Goal: Complete application form: Complete application form

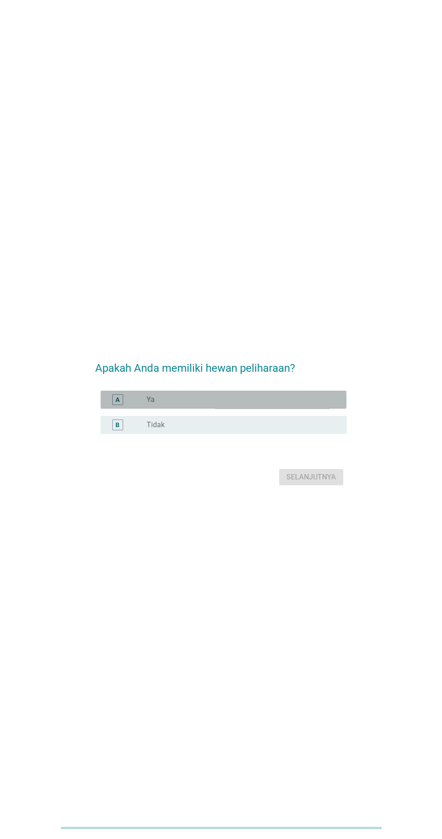
click at [209, 405] on div "radio_button_unchecked Ya" at bounding box center [242, 399] width 193 height 11
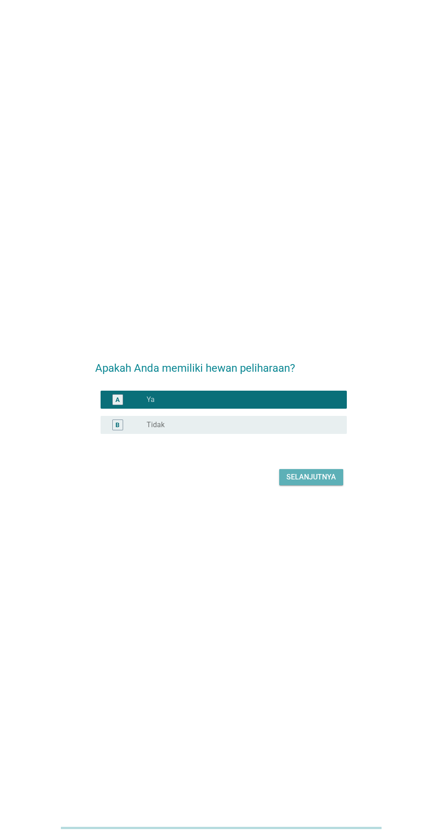
click at [333, 483] on div "Selanjutnya" at bounding box center [311, 477] width 50 height 11
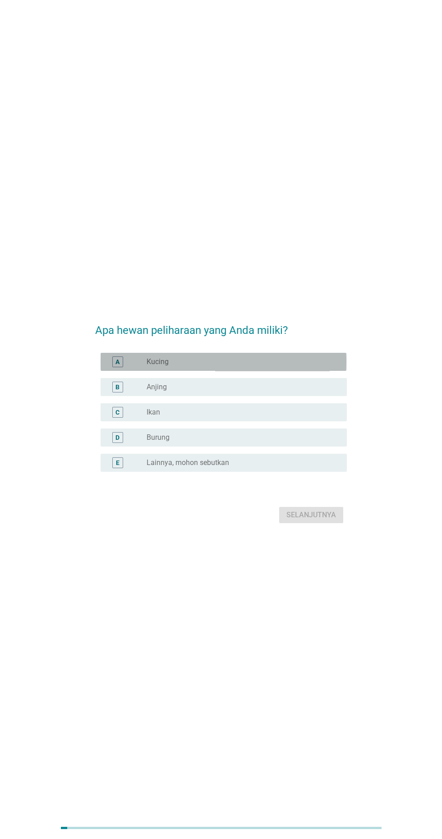
click at [306, 366] on div "radio_button_unchecked Kucing" at bounding box center [239, 361] width 186 height 9
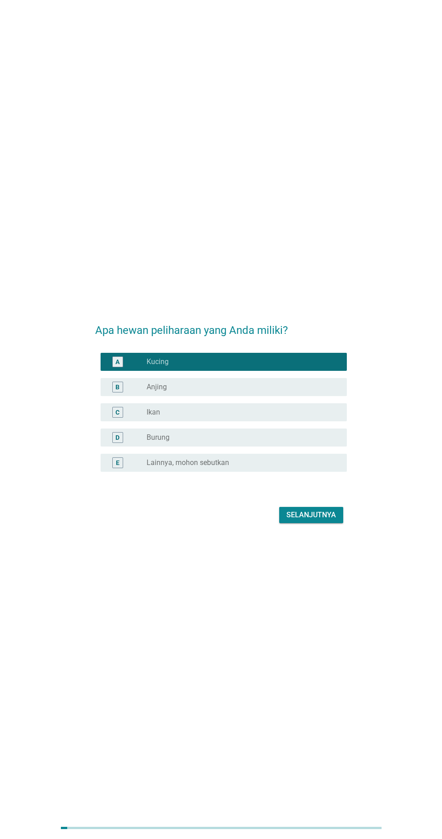
click at [294, 392] on div "radio_button_unchecked Anjing" at bounding box center [239, 387] width 186 height 9
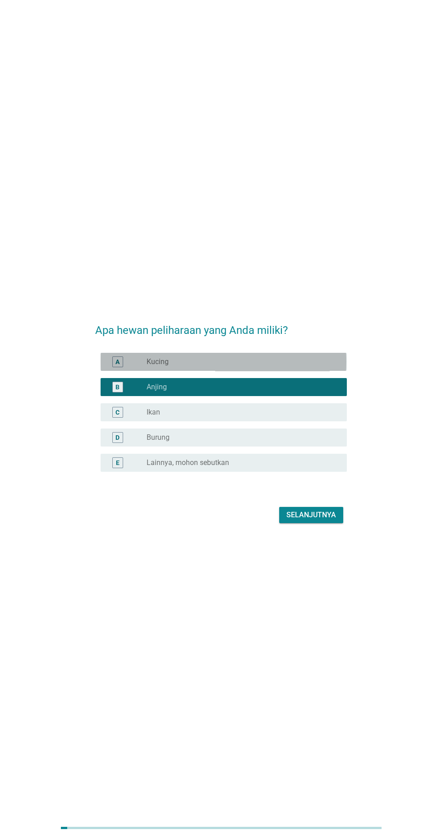
click at [292, 366] on div "radio_button_unchecked Kucing" at bounding box center [239, 361] width 186 height 9
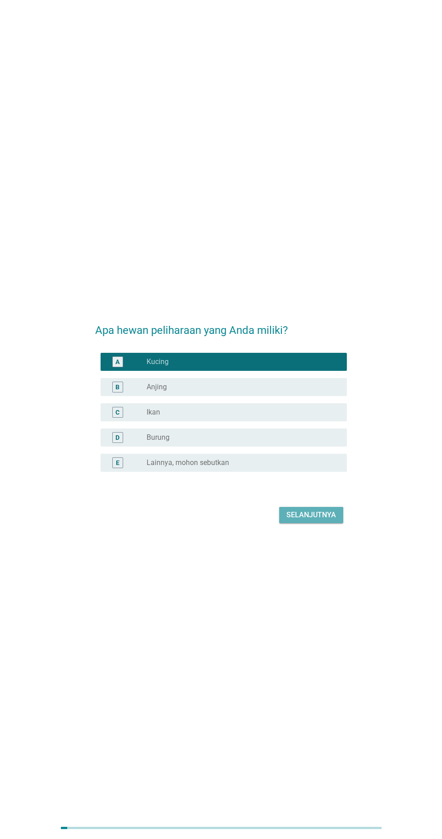
click at [307, 520] on div "Selanjutnya" at bounding box center [311, 515] width 50 height 11
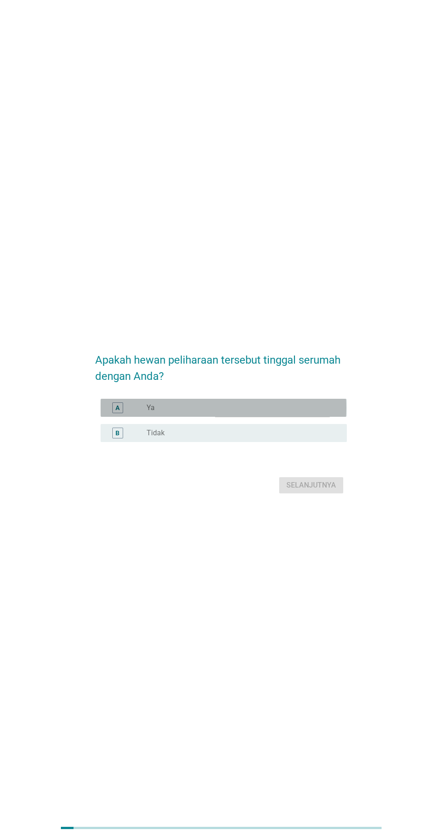
click at [309, 413] on div "radio_button_unchecked Ya" at bounding box center [242, 407] width 193 height 11
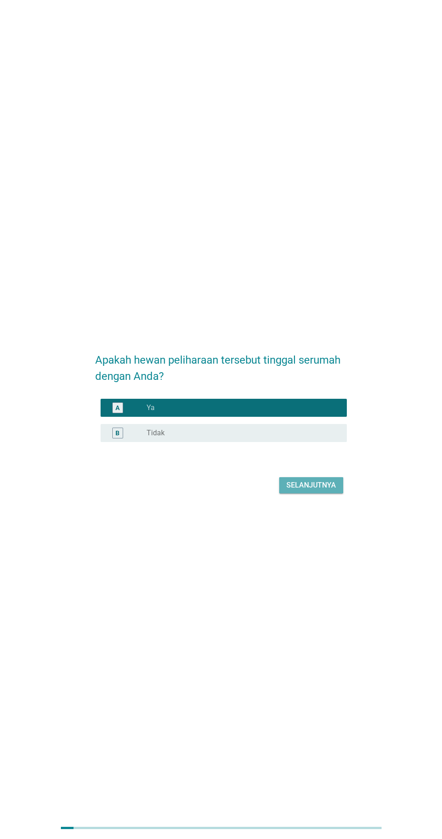
click at [320, 491] on div "Selanjutnya" at bounding box center [311, 485] width 50 height 11
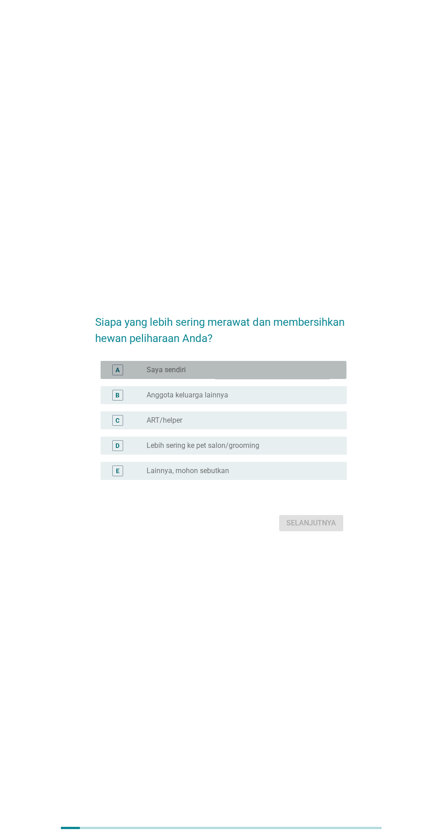
click at [296, 375] on div "radio_button_unchecked Saya sendiri" at bounding box center [242, 370] width 193 height 11
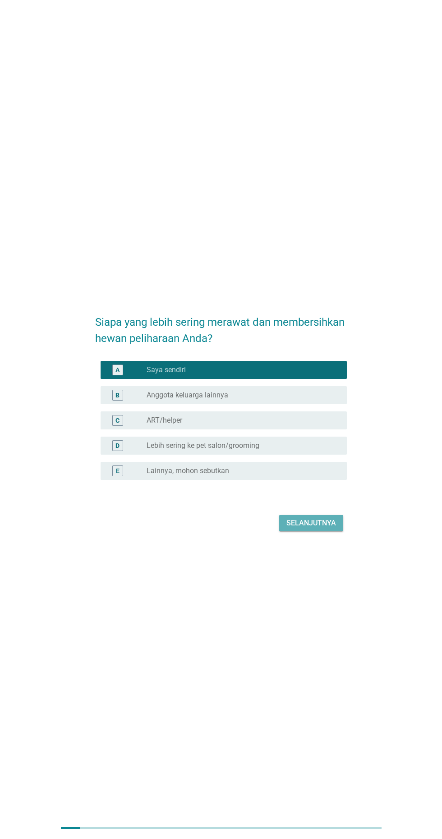
click at [318, 531] on button "Selanjutnya" at bounding box center [311, 523] width 64 height 16
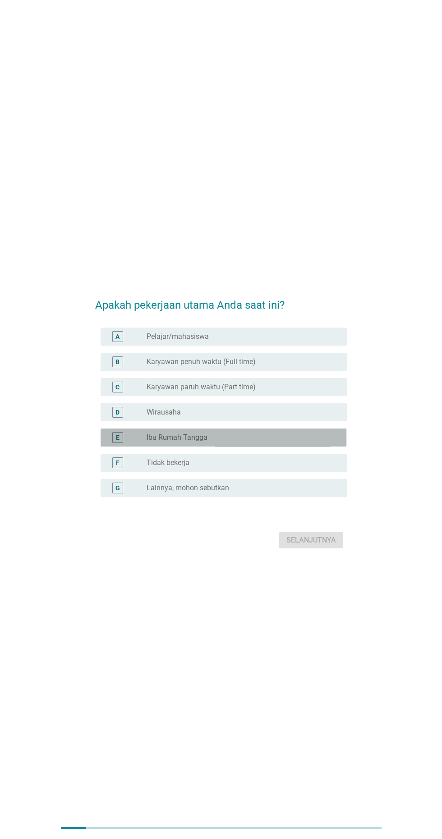
click at [280, 442] on div "radio_button_unchecked Ibu Rumah Tangga" at bounding box center [239, 437] width 186 height 9
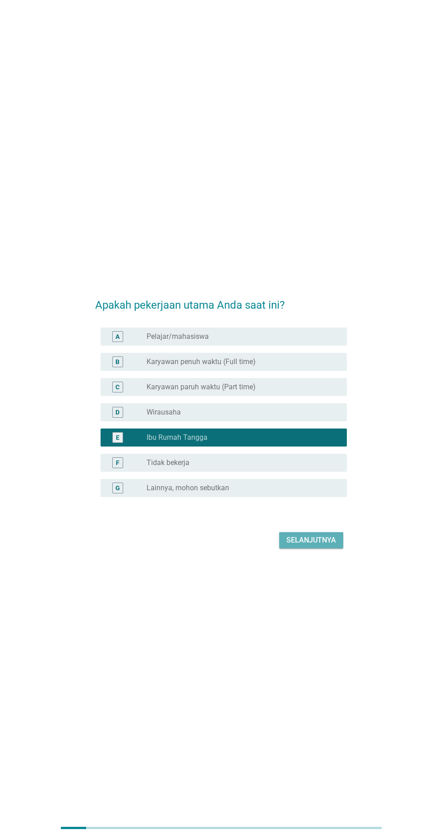
click at [326, 548] on button "Selanjutnya" at bounding box center [311, 540] width 64 height 16
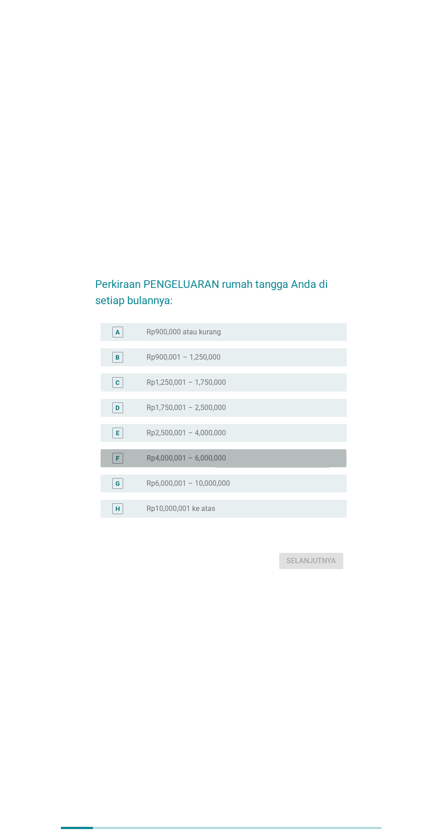
click at [285, 463] on div "radio_button_unchecked Rp4,000,001 – 6,000,000" at bounding box center [239, 458] width 186 height 9
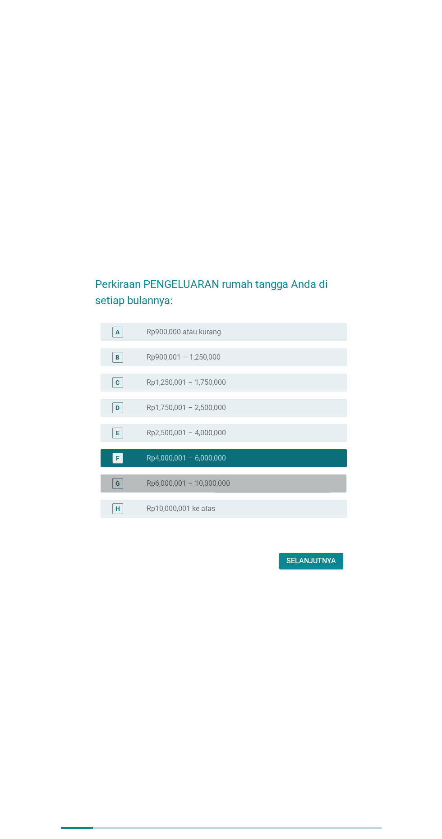
click at [283, 488] on div "radio_button_unchecked Rp6,000,001 – 10,000,000" at bounding box center [239, 483] width 186 height 9
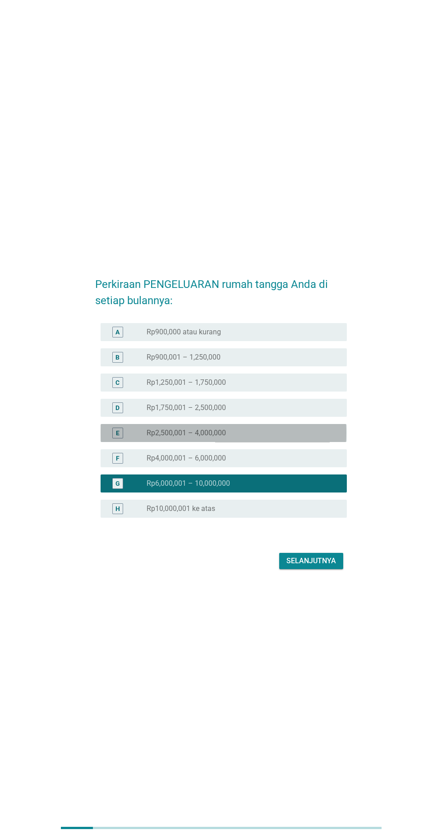
click at [297, 438] on div "radio_button_unchecked Rp2,500,001 – 4,000,000" at bounding box center [239, 432] width 186 height 9
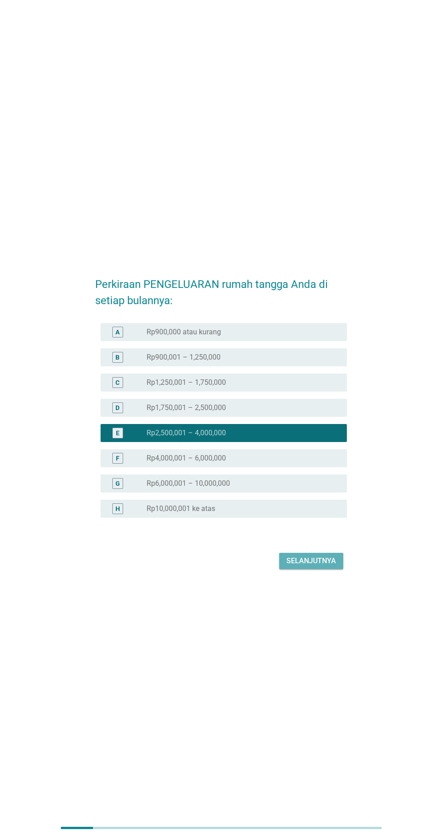
click at [316, 566] on div "Selanjutnya" at bounding box center [311, 561] width 50 height 11
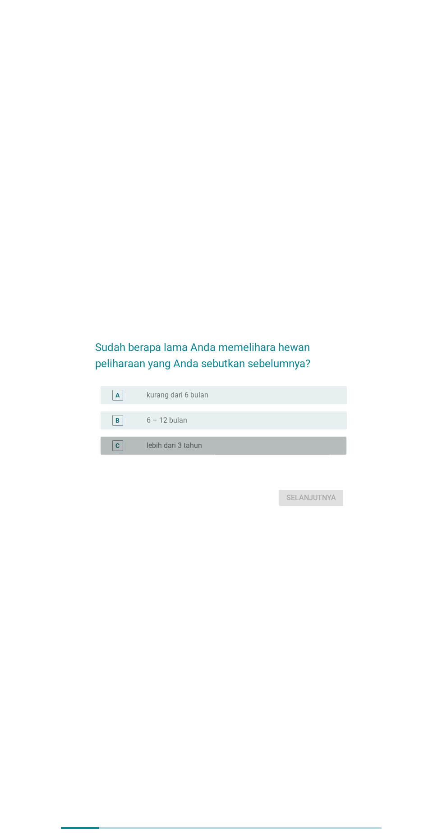
click at [289, 451] on div "radio_button_unchecked lebih dari 3 tahun" at bounding box center [242, 445] width 193 height 11
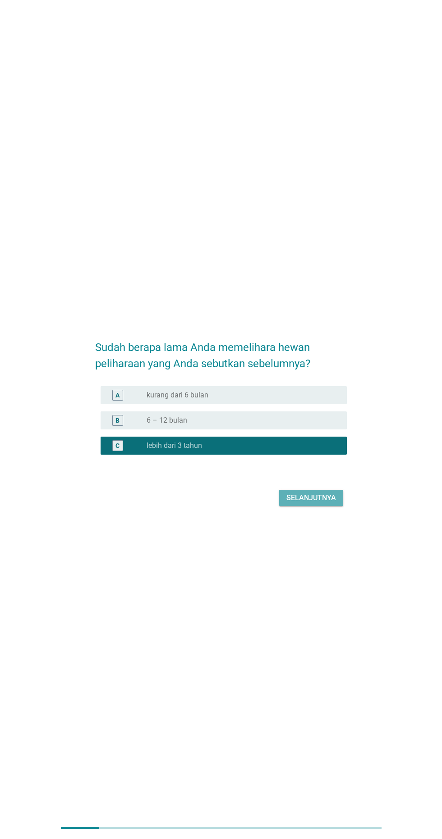
click at [319, 503] on div "Selanjutnya" at bounding box center [311, 497] width 50 height 11
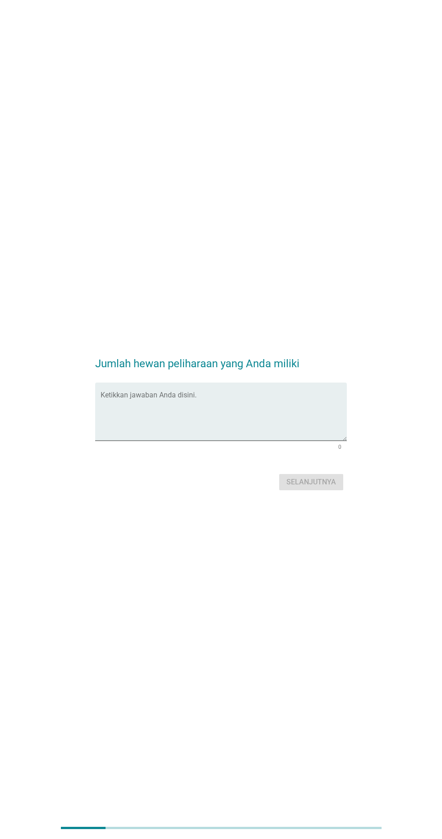
click at [289, 441] on textarea "Ketikkan jawaban Anda disini." at bounding box center [223, 416] width 246 height 47
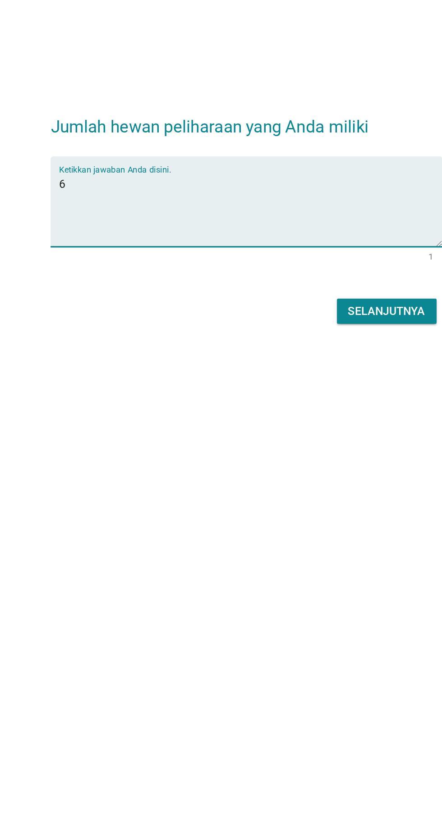
type textarea "6"
click at [268, 493] on div "Selanjutnya" at bounding box center [220, 482] width 251 height 22
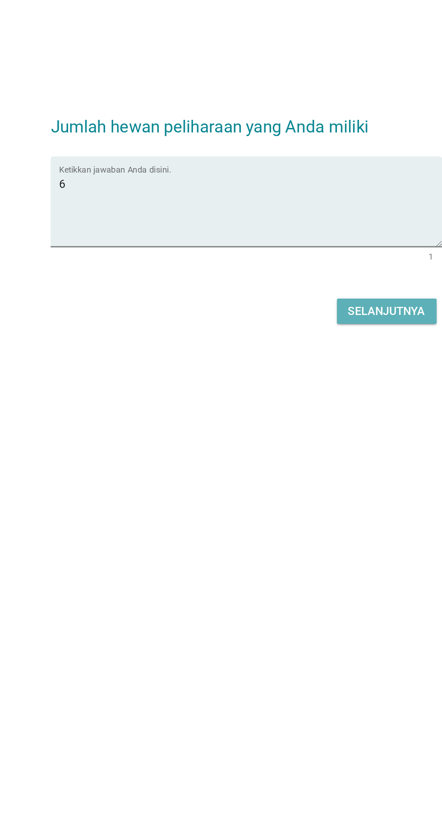
click at [320, 488] on div "Selanjutnya" at bounding box center [311, 482] width 50 height 11
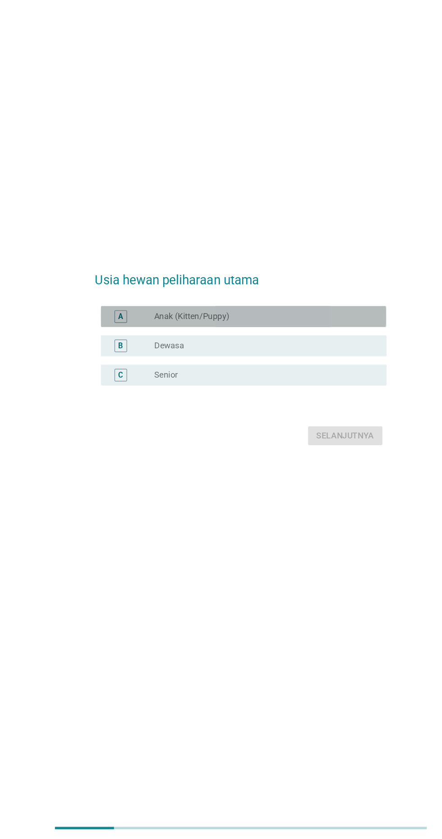
click at [182, 392] on label "Anak (Kitten/Puppy)" at bounding box center [178, 387] width 65 height 9
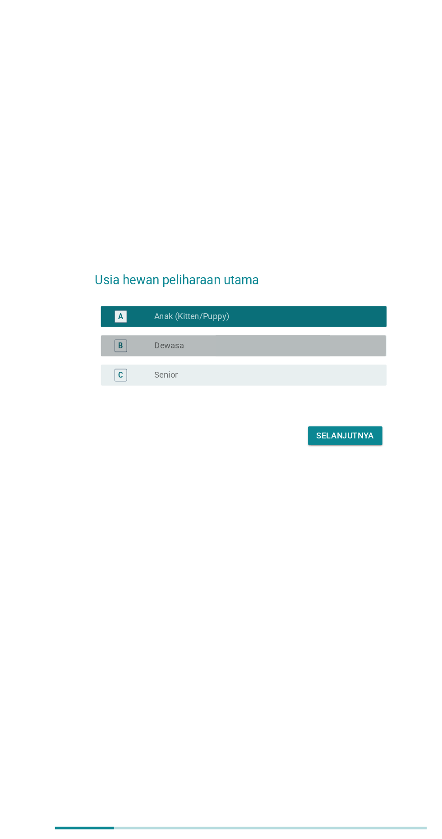
click at [255, 417] on div "radio_button_unchecked Dewasa" at bounding box center [239, 412] width 186 height 9
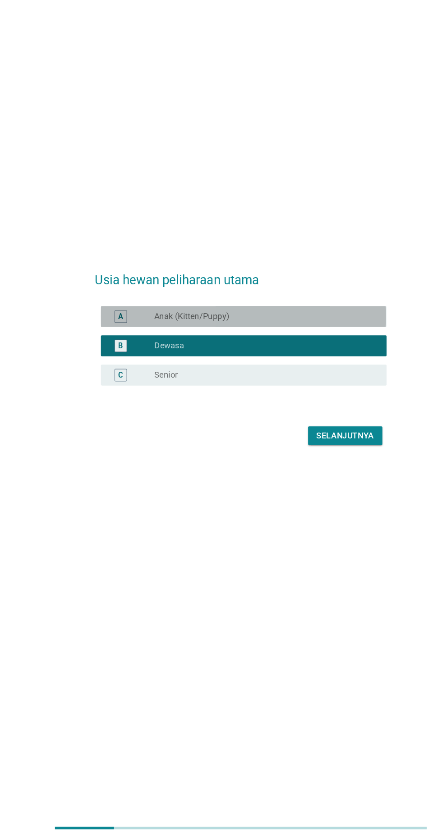
click at [278, 392] on div "radio_button_unchecked Anak (Kitten/Puppy)" at bounding box center [239, 387] width 186 height 9
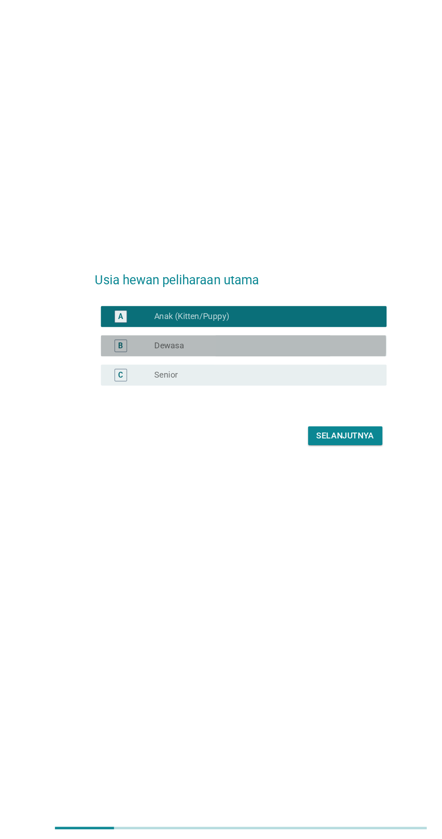
click at [287, 417] on div "radio_button_unchecked Dewasa" at bounding box center [239, 412] width 186 height 9
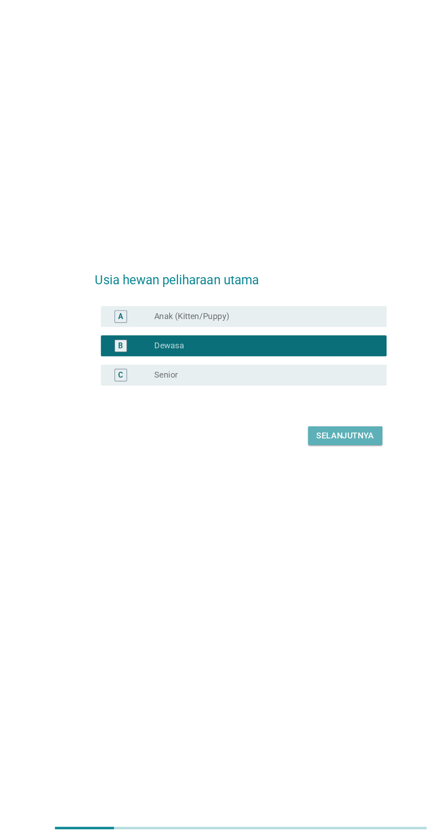
click at [315, 495] on div "Selanjutnya" at bounding box center [311, 489] width 50 height 11
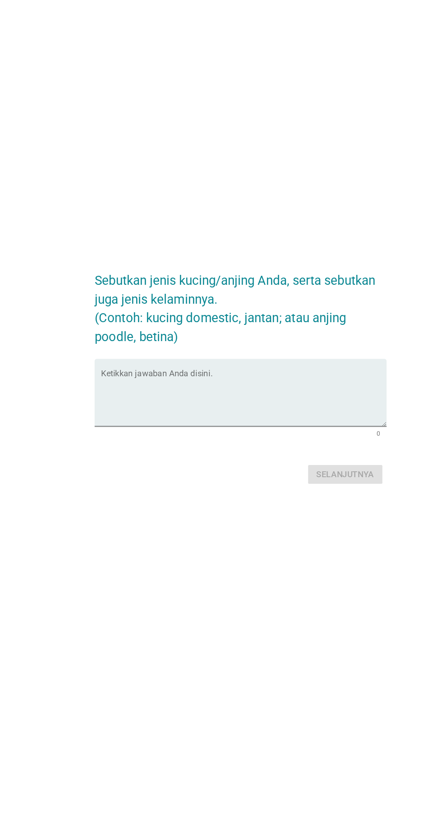
click at [241, 459] on textarea "Ketikkan jawaban Anda disini." at bounding box center [223, 441] width 246 height 47
type textarea "P"
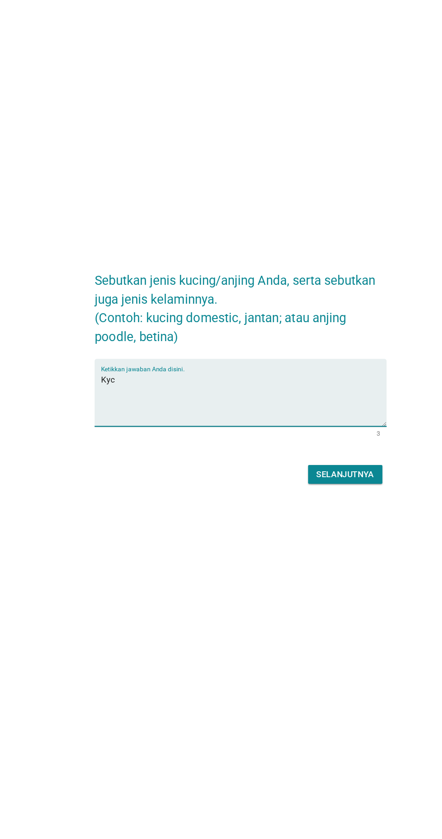
type textarea "Kycu"
type textarea "Lucu"
type textarea "Kucing Persia, betina"
click at [333, 512] on div "Selanjutnya" at bounding box center [311, 506] width 50 height 11
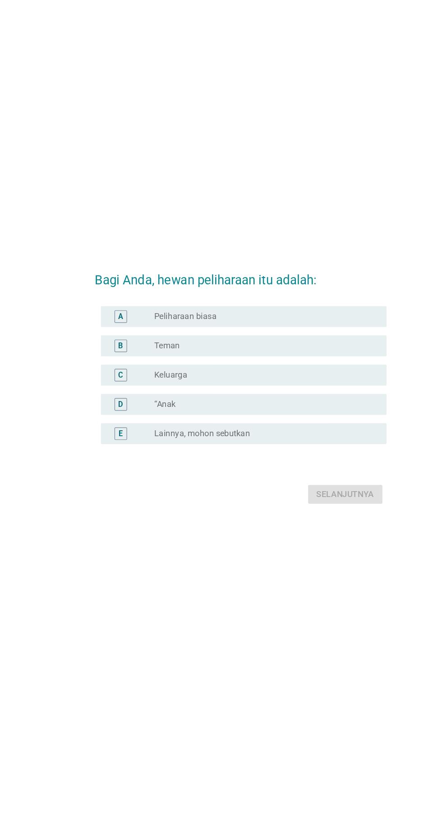
click at [292, 417] on div "radio_button_unchecked Keluarga" at bounding box center [239, 412] width 186 height 9
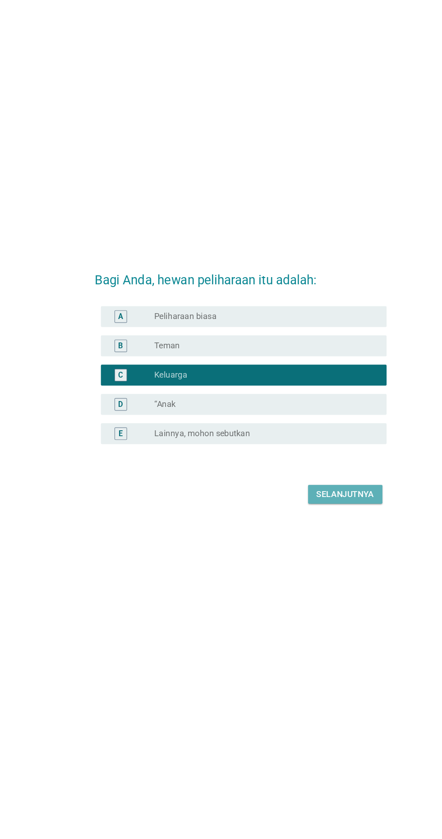
click at [319, 520] on div "Selanjutnya" at bounding box center [311, 515] width 50 height 11
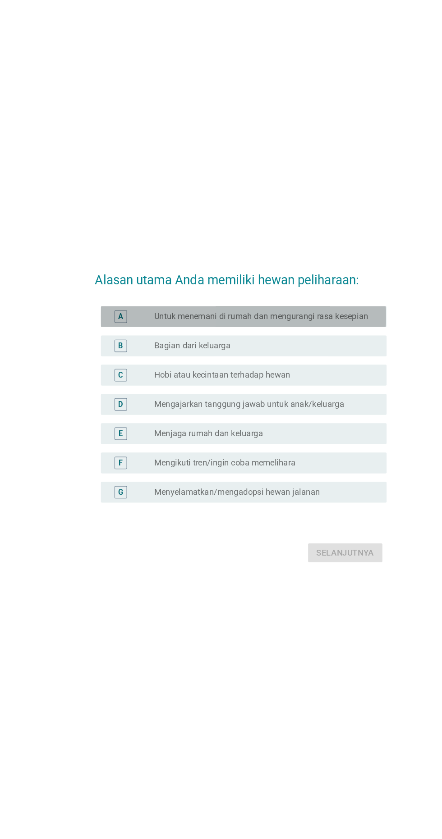
click at [286, 341] on label "Untuk menemani di rumah dan mengurangi rasa kesepian" at bounding box center [238, 336] width 184 height 9
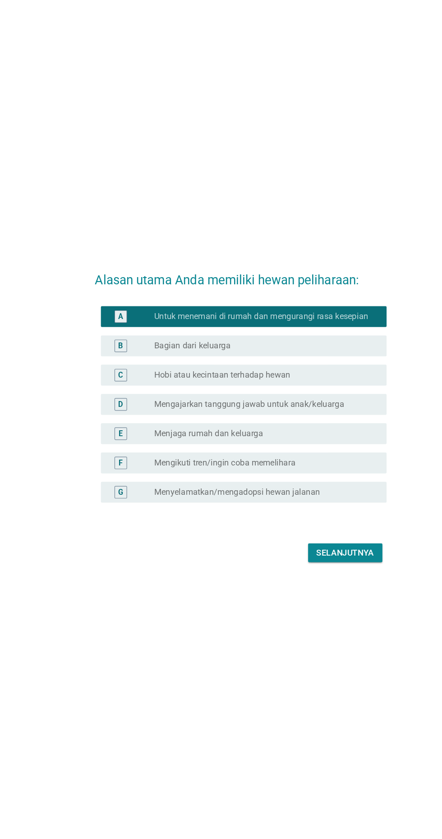
click at [285, 417] on label "Mengajarkan tanggung jawab untuk anak/keluarga" at bounding box center [228, 412] width 164 height 9
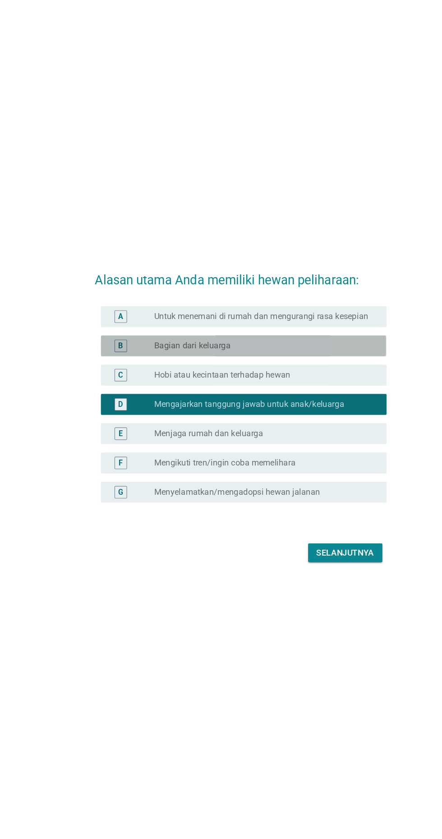
click at [309, 367] on div "radio_button_unchecked Bagian dari keluarga" at bounding box center [242, 361] width 193 height 11
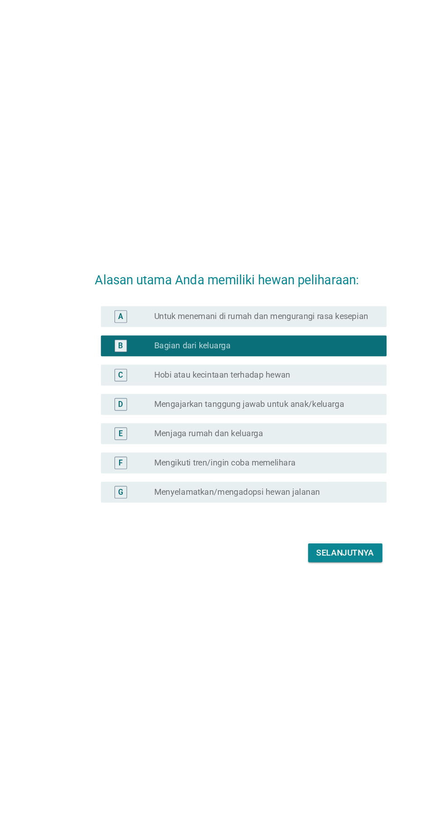
click at [326, 392] on div "radio_button_unchecked Hobi atau kecintaan terhadap hewan" at bounding box center [239, 387] width 186 height 9
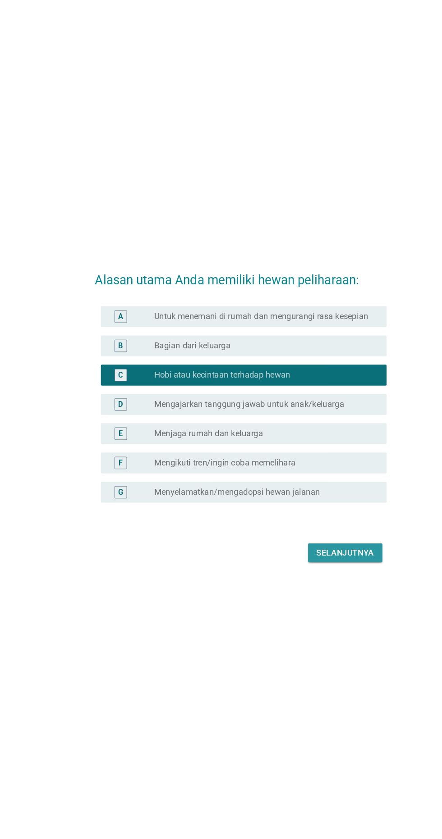
click at [315, 546] on div "Selanjutnya" at bounding box center [311, 540] width 50 height 11
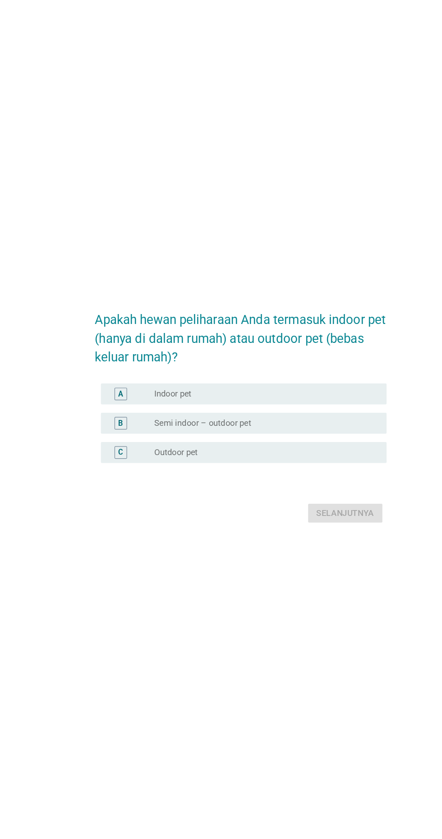
scroll to position [50, 0]
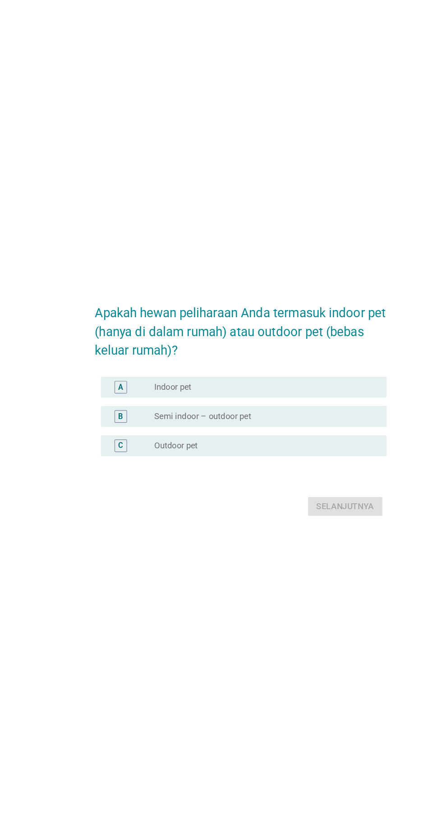
click at [334, 386] on div "radio_button_unchecked Indoor pet" at bounding box center [242, 381] width 193 height 9
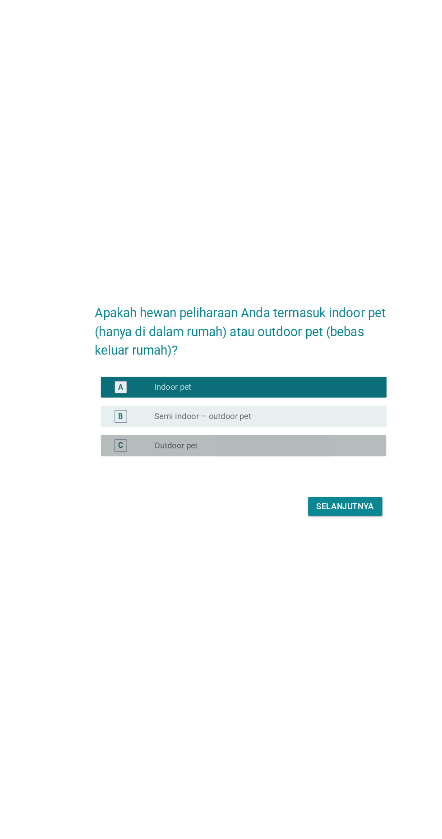
click at [320, 436] on div "radio_button_unchecked Outdoor pet" at bounding box center [239, 431] width 186 height 9
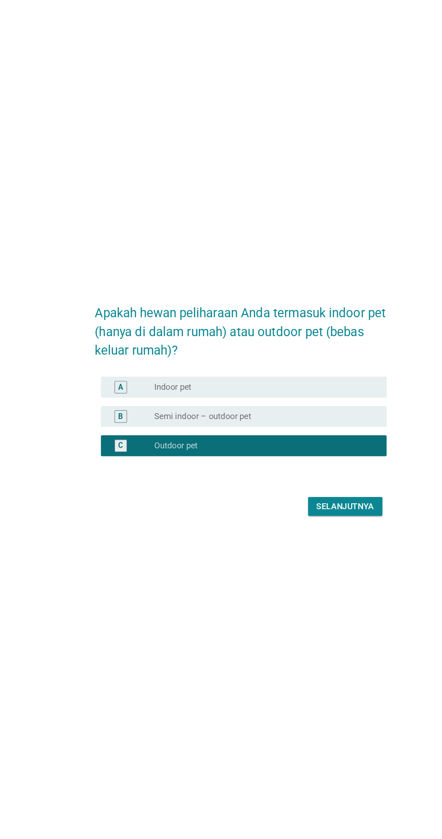
click at [330, 383] on div "radio_button_unchecked Indoor pet" at bounding box center [239, 381] width 186 height 9
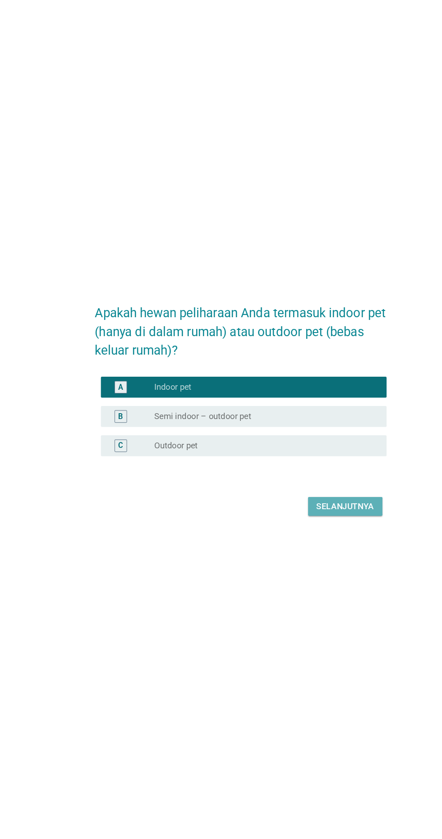
click at [313, 484] on div "Selanjutnya" at bounding box center [311, 484] width 50 height 11
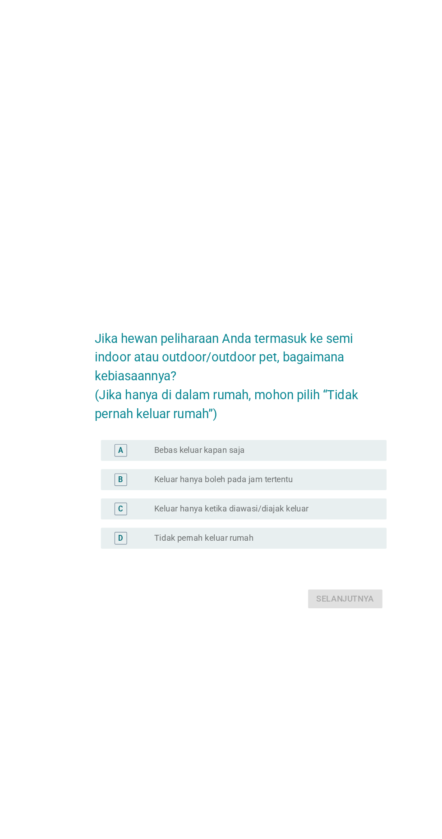
click at [313, 438] on div "radio_button_unchecked Keluar hanya boleh pada jam tertentu" at bounding box center [242, 432] width 193 height 11
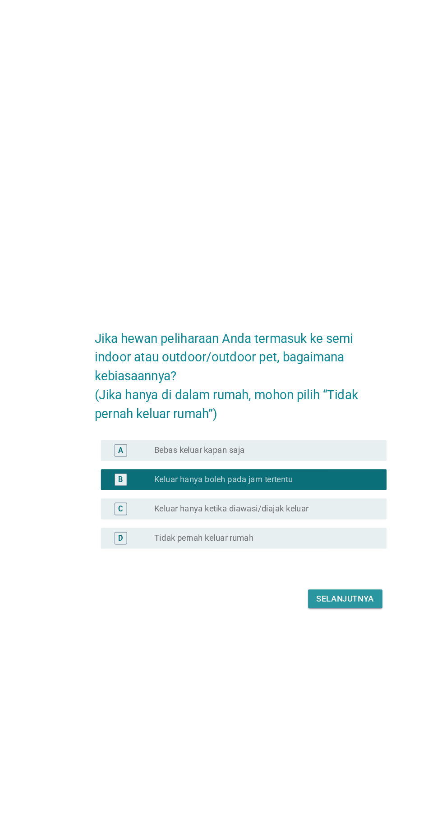
click at [319, 540] on div "Selanjutnya" at bounding box center [311, 534] width 50 height 11
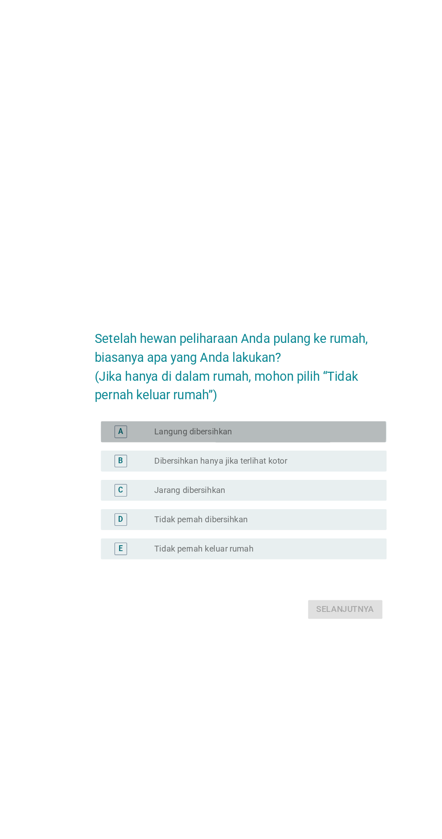
click at [331, 391] on div "radio_button_unchecked Langung dibersihkan" at bounding box center [239, 386] width 186 height 9
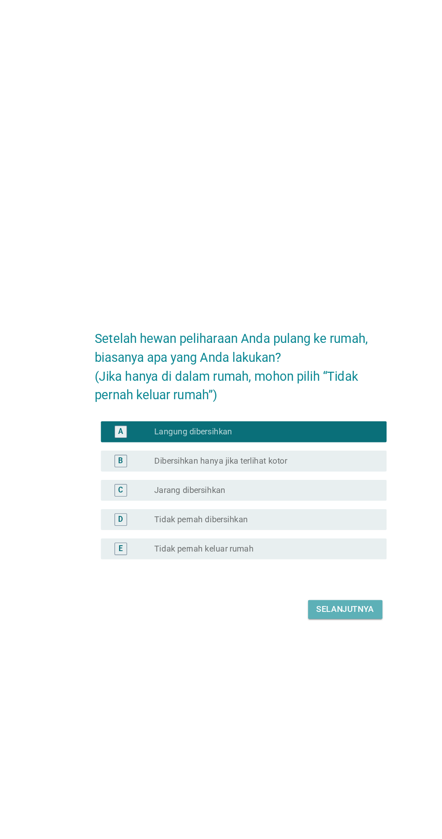
click at [319, 545] on div "Selanjutnya" at bounding box center [311, 539] width 50 height 11
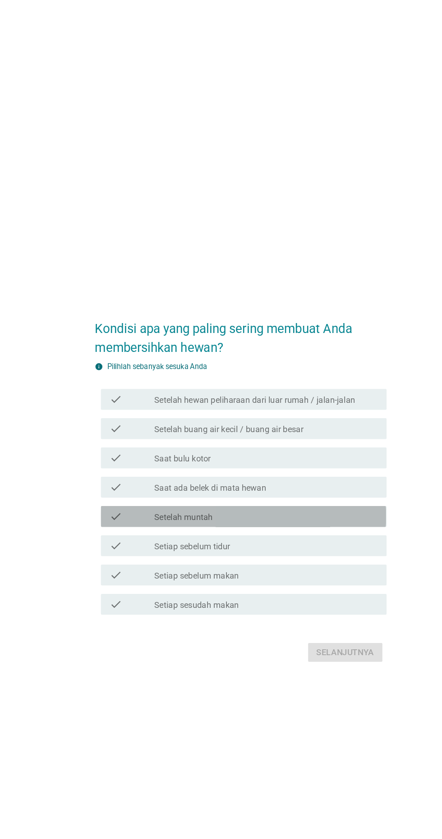
click at [318, 451] on div "check_box_outline_blank Setelah muntah" at bounding box center [242, 445] width 193 height 11
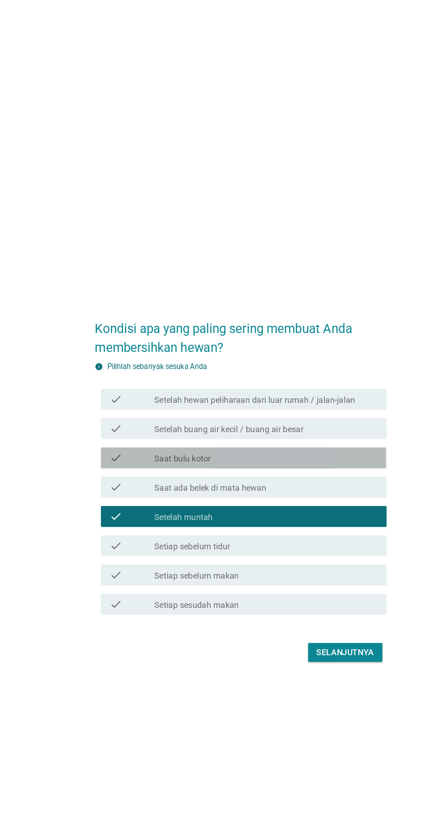
click at [315, 400] on div "check_box_outline_blank Saat bulu kotor" at bounding box center [242, 394] width 193 height 11
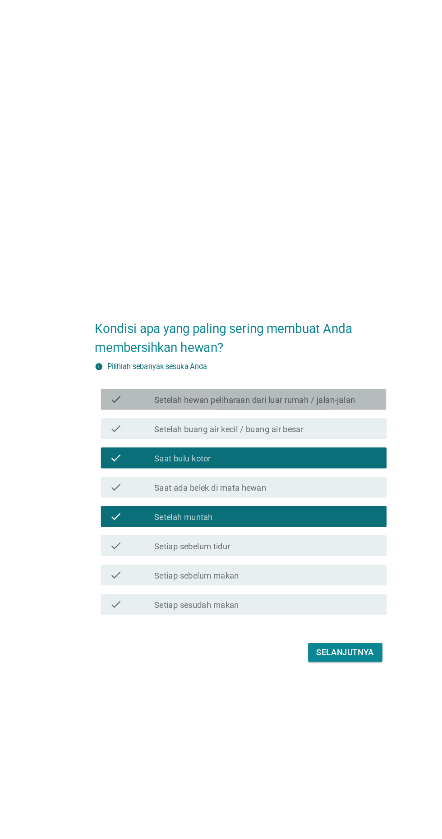
click at [333, 353] on div "check check_box_outline_blank Setelah hewan peliharaan dari luar rumah / jalan-…" at bounding box center [223, 344] width 246 height 18
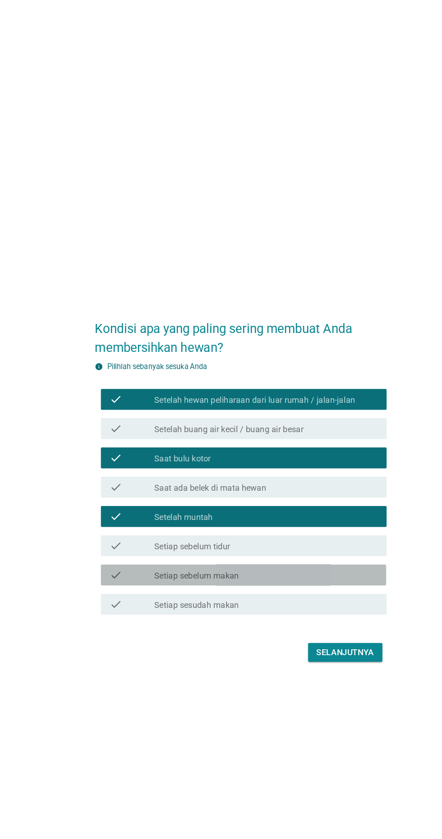
click at [304, 501] on div "check_box_outline_blank Setiap sebelum makan" at bounding box center [242, 495] width 193 height 11
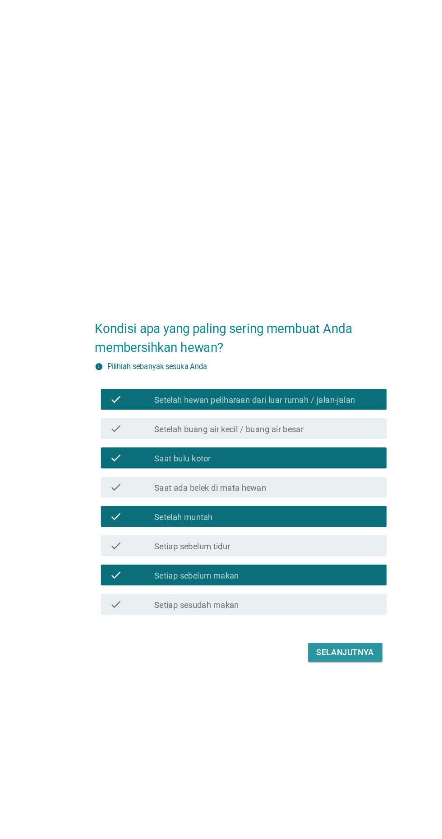
click at [314, 568] on div "Selanjutnya" at bounding box center [311, 562] width 50 height 11
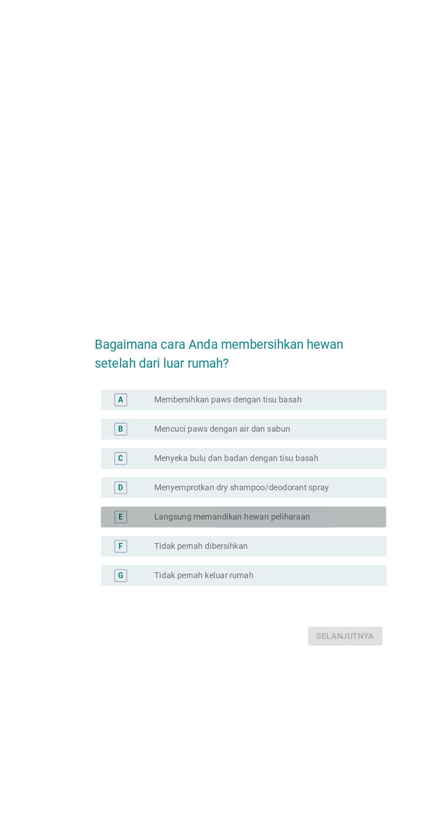
click at [317, 450] on div "radio_button_unchecked Langsung memandikan hewan peliharaan" at bounding box center [239, 445] width 186 height 9
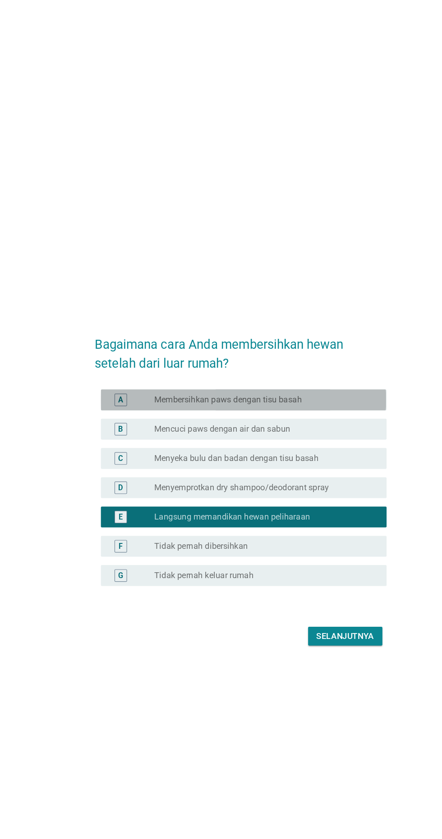
click at [329, 349] on div "radio_button_unchecked Membersihkan paws dengan tisu basah" at bounding box center [239, 344] width 186 height 9
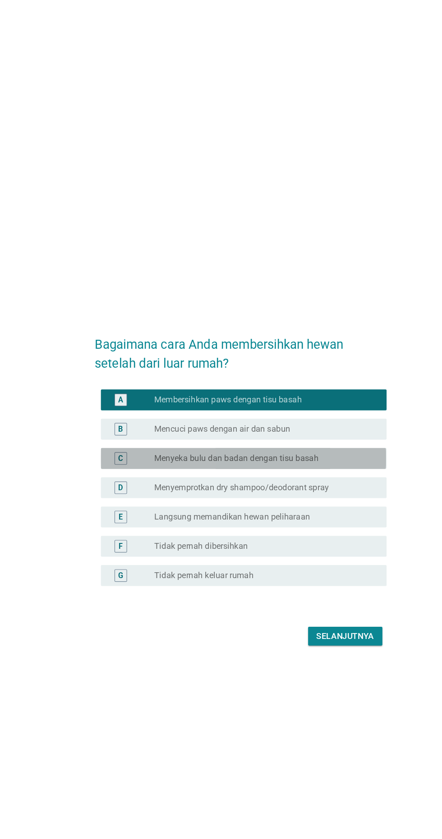
click at [311, 400] on div "radio_button_unchecked Menyeka bulu dan badan dengan tisu basah" at bounding box center [239, 395] width 186 height 9
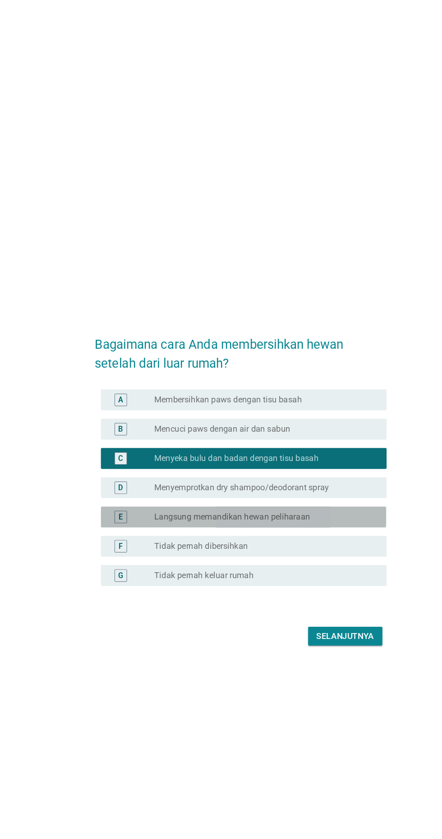
click at [309, 450] on div "radio_button_unchecked Langsung memandikan hewan peliharaan" at bounding box center [239, 445] width 186 height 9
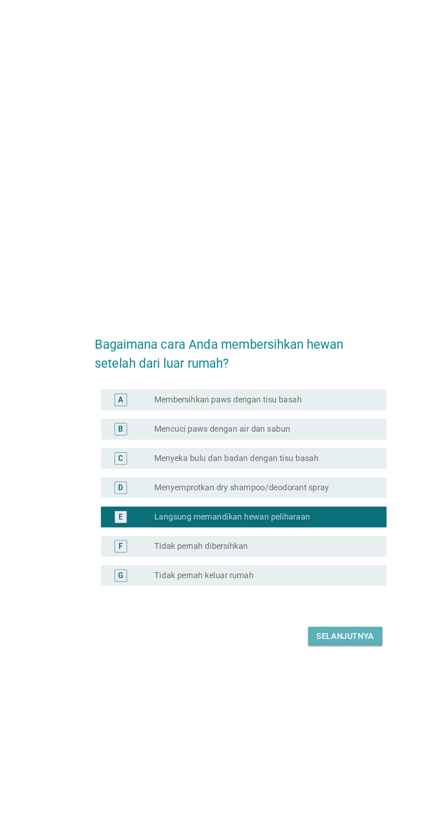
click at [324, 554] on div "Selanjutnya" at bounding box center [311, 548] width 50 height 11
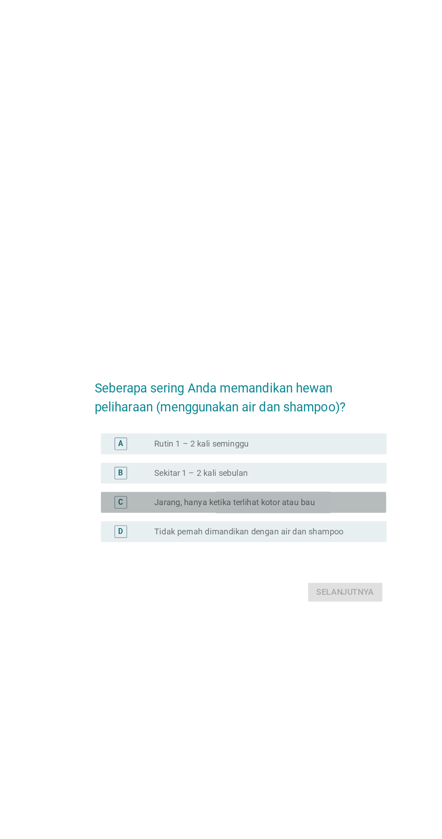
click at [319, 438] on div "radio_button_unchecked Jarang, hanya ketika terlihat kotor atau bau" at bounding box center [239, 432] width 186 height 9
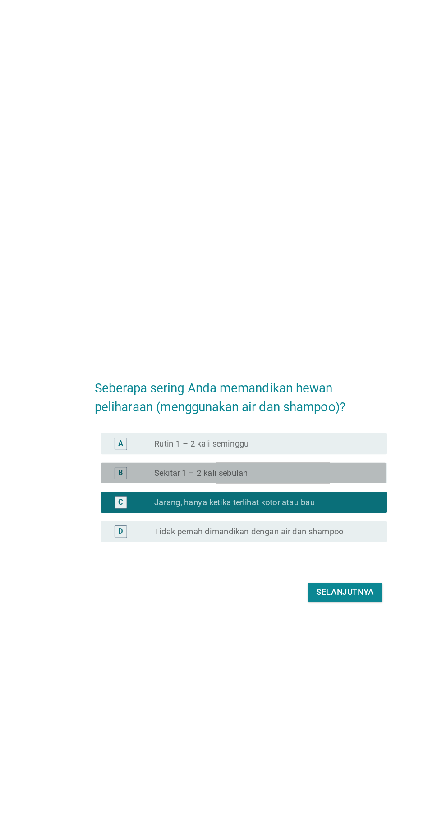
click at [324, 412] on div "radio_button_unchecked Sekitar 1 – 2 kali sebulan" at bounding box center [239, 407] width 186 height 9
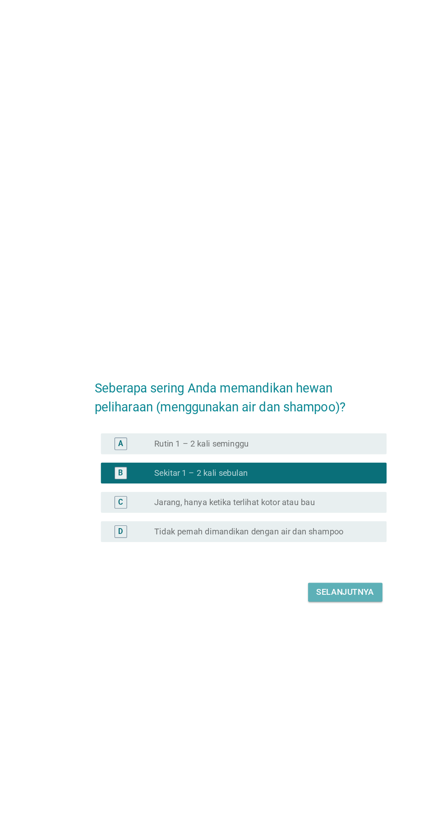
click at [332, 519] on button "Selanjutnya" at bounding box center [311, 510] width 64 height 16
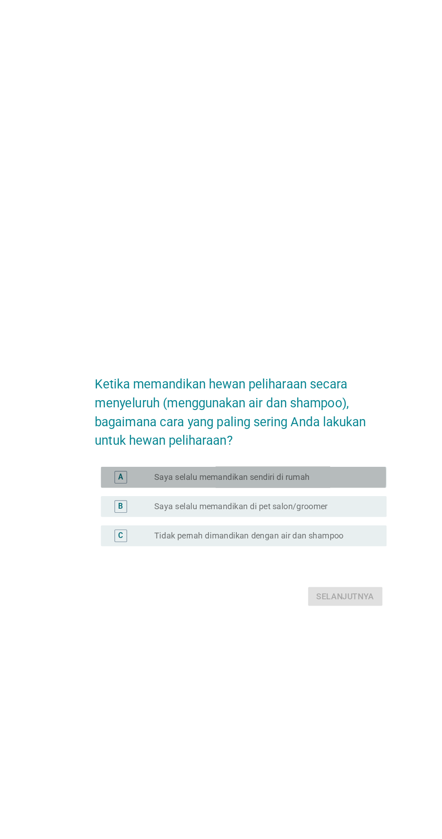
click at [329, 416] on div "radio_button_unchecked Saya selalu memandikan sendiri di rumah" at bounding box center [239, 411] width 186 height 9
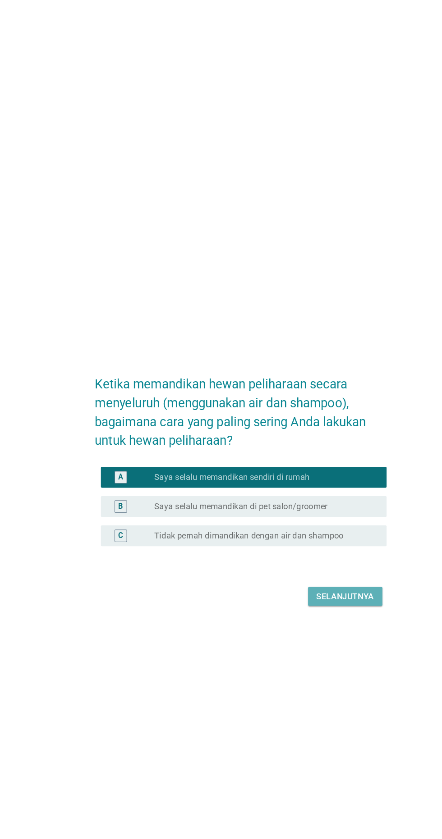
click at [335, 522] on button "Selanjutnya" at bounding box center [311, 514] width 64 height 16
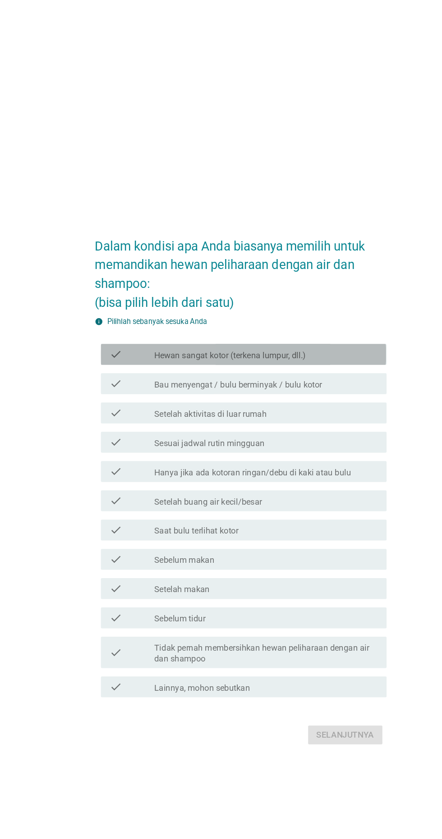
click at [286, 314] on div "check check_box_outline_blank Hewan sangat kotor (terkena lumpur, dll.)" at bounding box center [223, 305] width 246 height 18
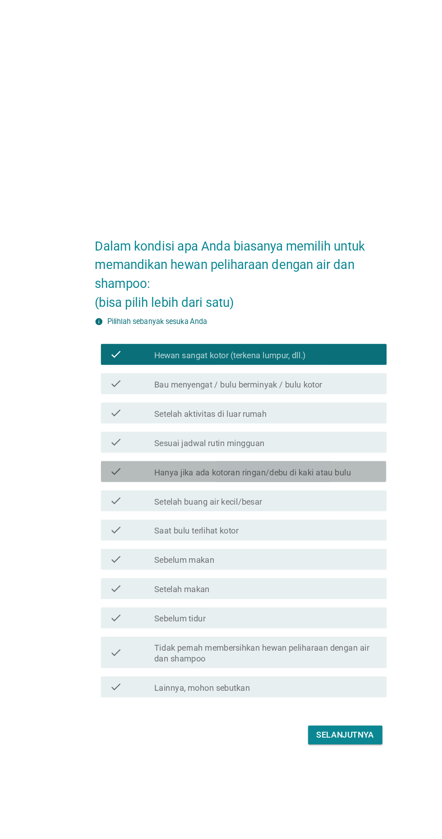
click at [283, 412] on label "Hanya jika ada kotoran ringan/debu di kaki atau bulu" at bounding box center [230, 407] width 169 height 9
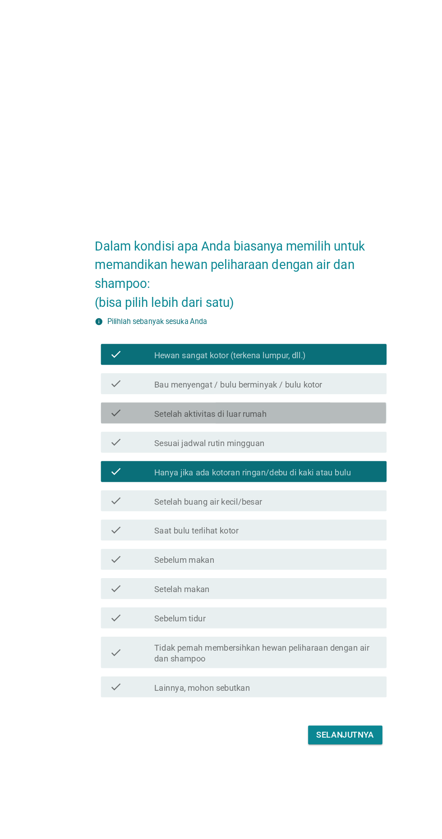
click at [284, 361] on div "check_box_outline_blank Setelah aktivitas di luar rumah" at bounding box center [242, 356] width 193 height 11
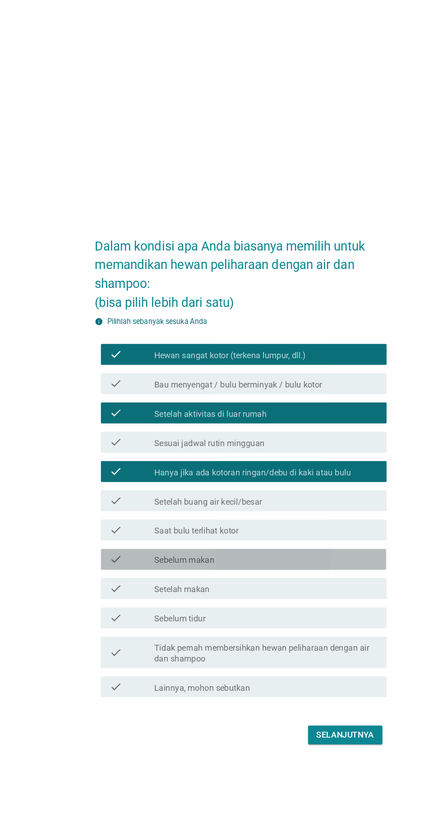
click at [273, 488] on div "check_box_outline_blank Sebelum makan" at bounding box center [242, 482] width 193 height 11
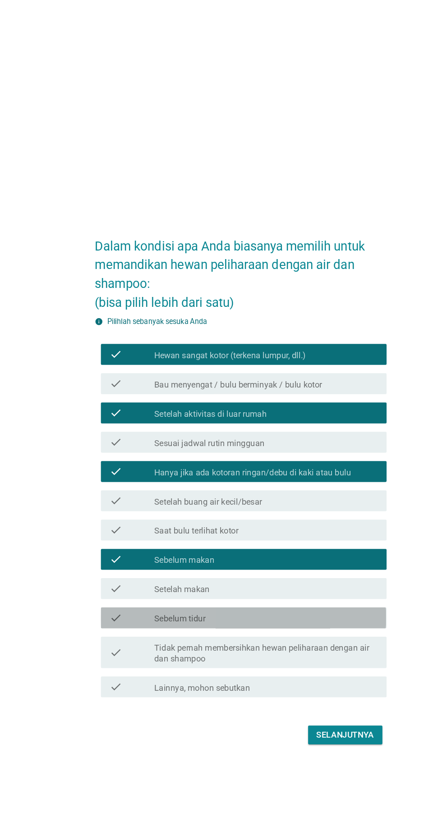
click at [292, 538] on div "check_box_outline_blank Sebelum tidur" at bounding box center [242, 532] width 193 height 11
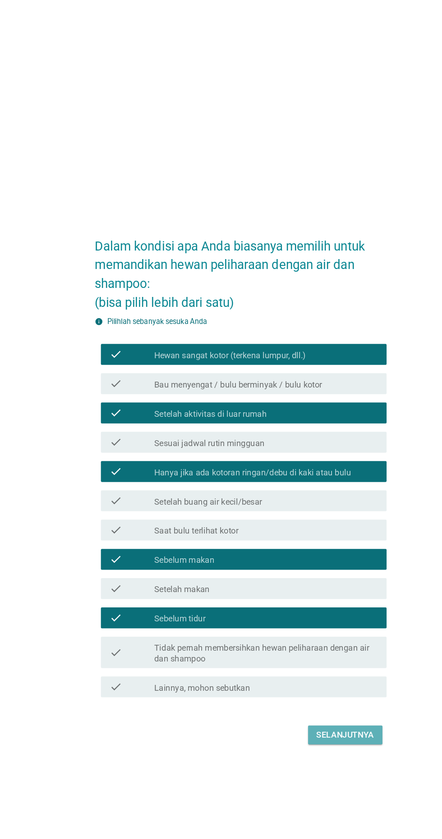
click at [312, 639] on div "Selanjutnya" at bounding box center [311, 633] width 50 height 11
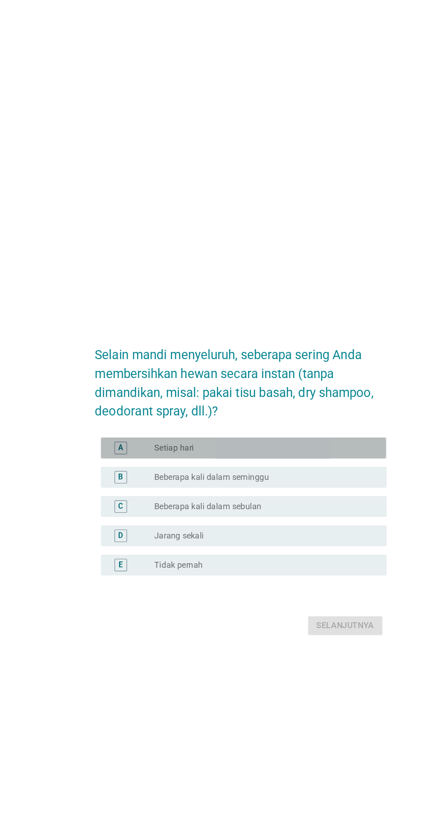
click at [268, 391] on div "radio_button_unchecked Setiap hari" at bounding box center [239, 386] width 186 height 9
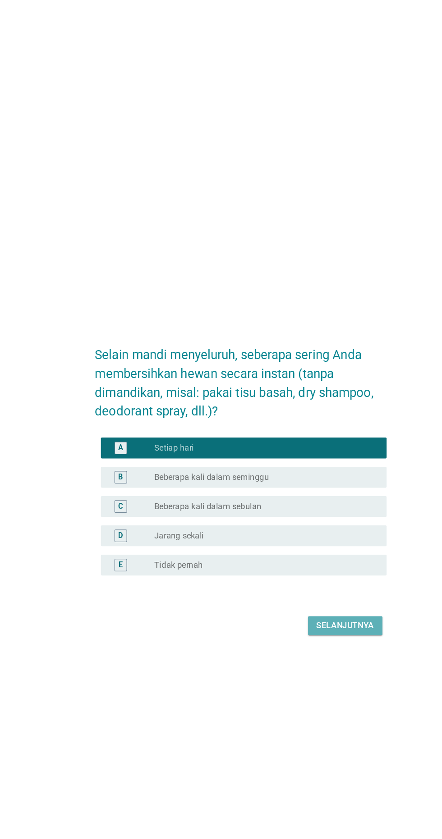
click at [317, 545] on div "Selanjutnya" at bounding box center [311, 539] width 50 height 11
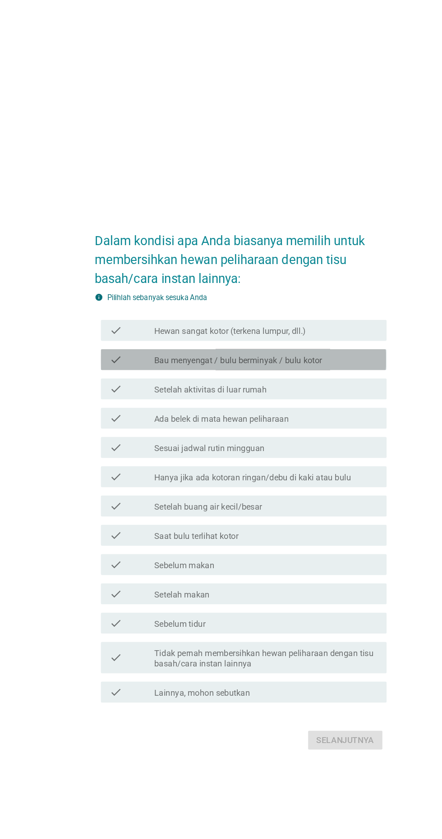
click at [247, 315] on label "Bau menyengat / bulu berminyak / bulu kotor" at bounding box center [218, 310] width 145 height 9
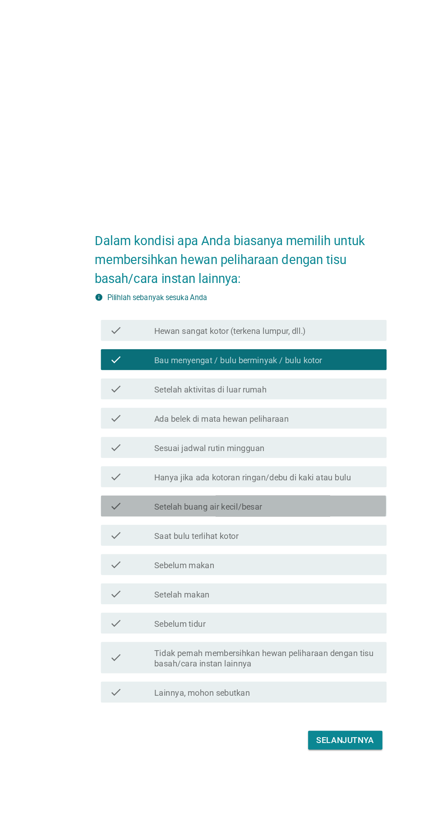
click at [251, 442] on div "check_box_outline_blank Setelah buang air kecil/besar" at bounding box center [242, 436] width 193 height 11
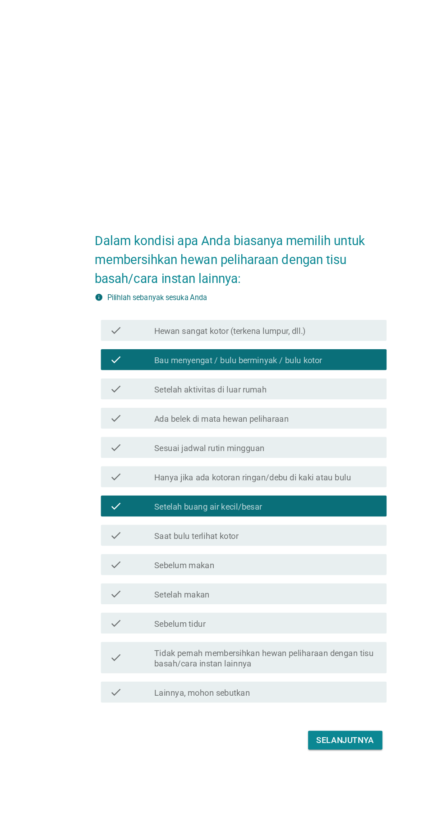
click at [261, 492] on div "check_box_outline_blank Sebelum makan" at bounding box center [242, 486] width 193 height 11
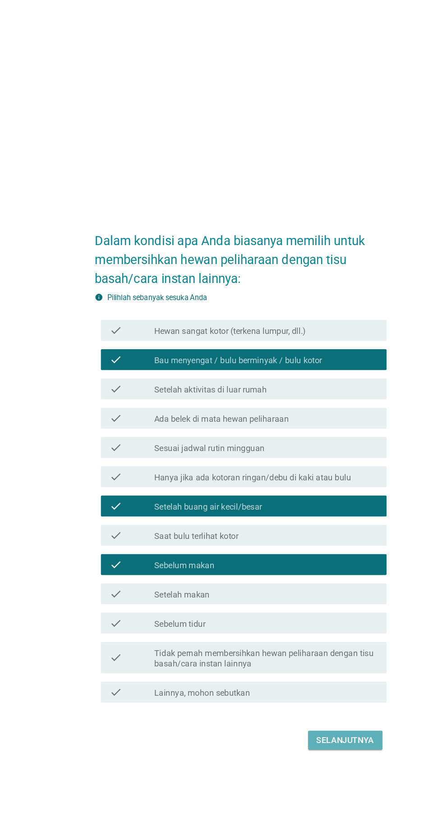
click at [315, 643] on div "Selanjutnya" at bounding box center [311, 638] width 50 height 11
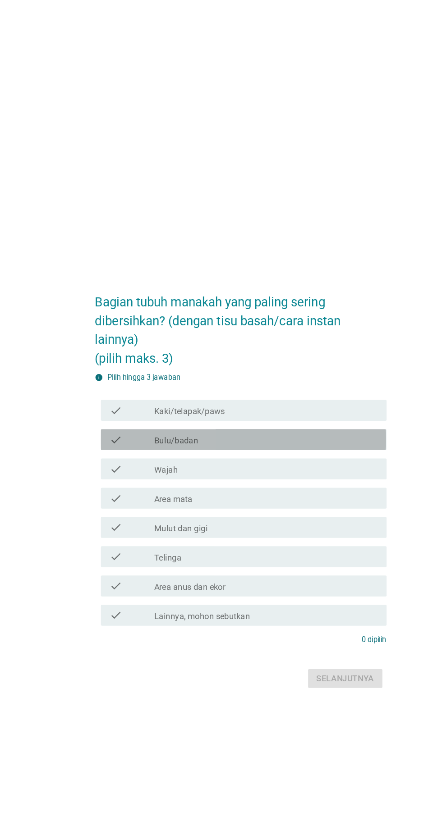
click at [238, 384] on div "check_box_outline_blank Bulu/badan" at bounding box center [242, 379] width 193 height 11
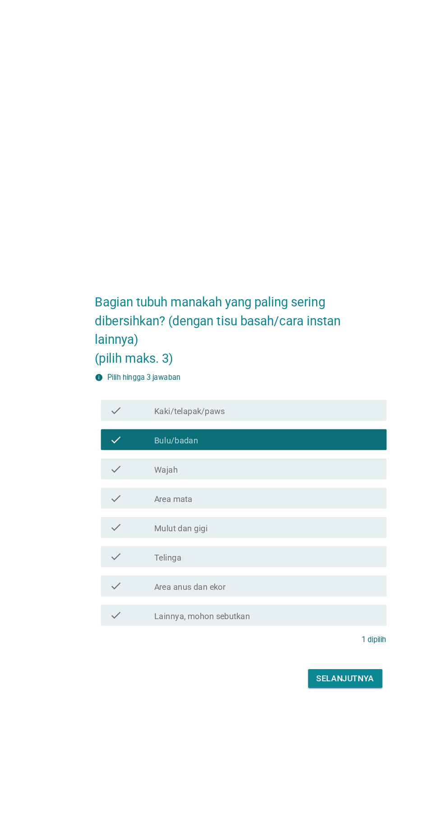
click at [262, 485] on div "check_box_outline_blank Telinga" at bounding box center [242, 479] width 193 height 11
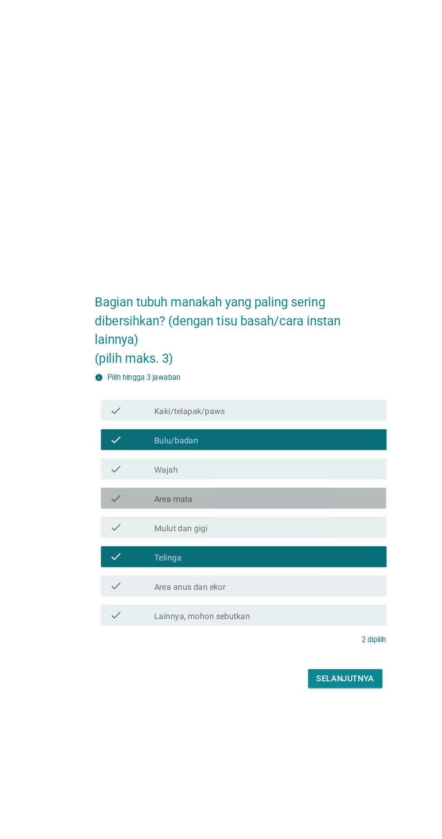
click at [293, 435] on div "check_box_outline_blank Area mata" at bounding box center [242, 429] width 193 height 11
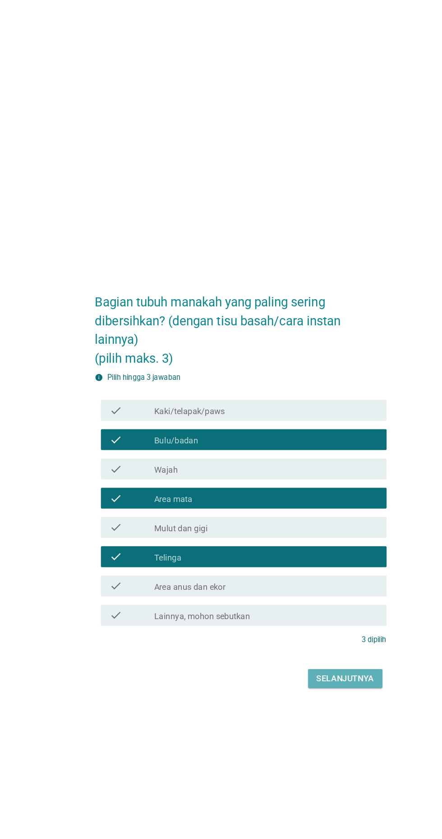
click at [324, 593] on button "Selanjutnya" at bounding box center [311, 585] width 64 height 16
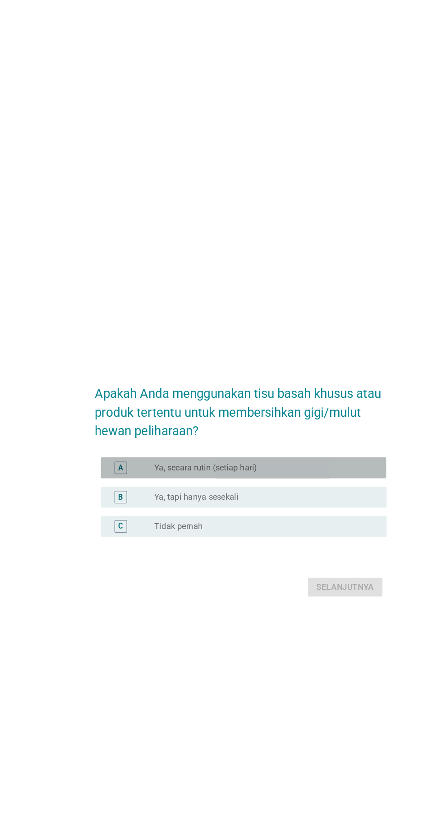
click at [332, 408] on div "radio_button_unchecked Ya, secara rutin (setiap hari)" at bounding box center [239, 403] width 186 height 9
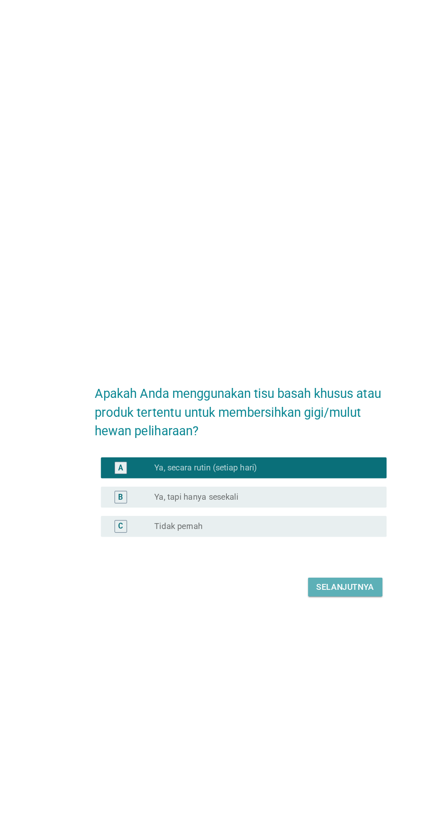
click at [333, 514] on button "Selanjutnya" at bounding box center [311, 506] width 64 height 16
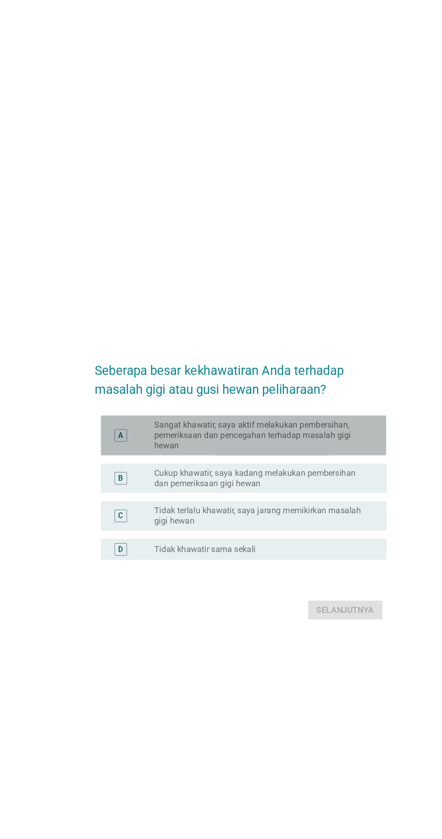
click at [285, 389] on label "Sangat khawatir, saya aktif melakukan pembersihan, pemeriksaan dan pencegahan t…" at bounding box center [239, 375] width 186 height 27
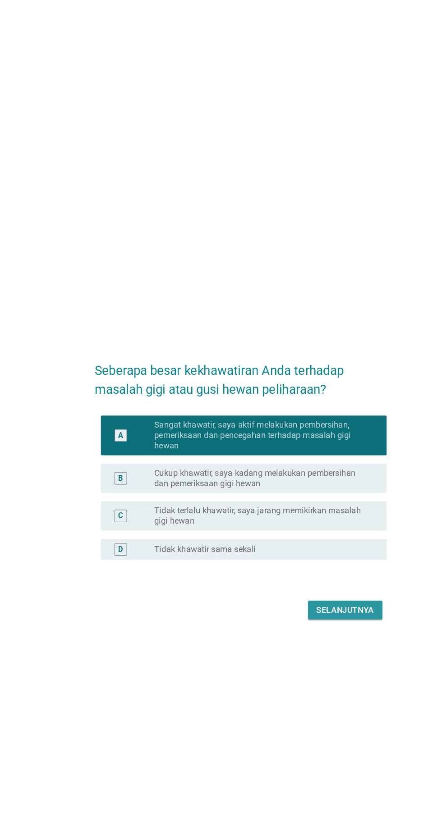
click at [323, 531] on div "Selanjutnya" at bounding box center [311, 525] width 50 height 11
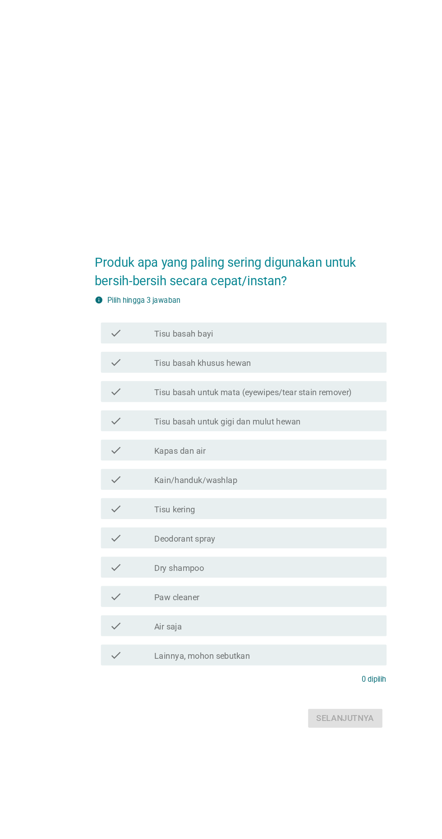
click at [311, 292] on div "check_box_outline_blank Tisu basah bayi" at bounding box center [242, 287] width 193 height 11
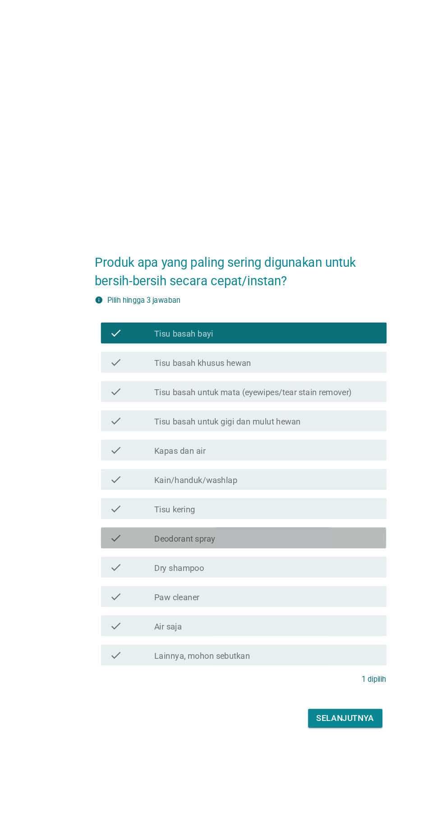
click at [264, 469] on div "check_box_outline_blank Deodorant spray" at bounding box center [242, 463] width 193 height 11
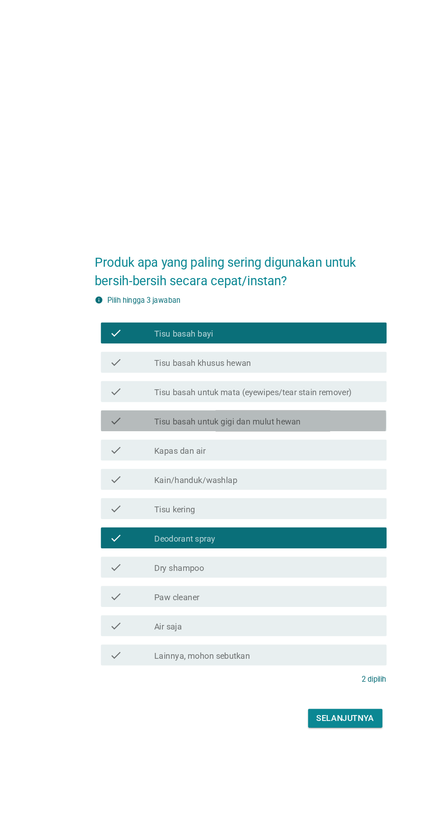
click at [296, 368] on div "check_box_outline_blank Tisu basah untuk gigi dan mulut hewan" at bounding box center [242, 362] width 193 height 11
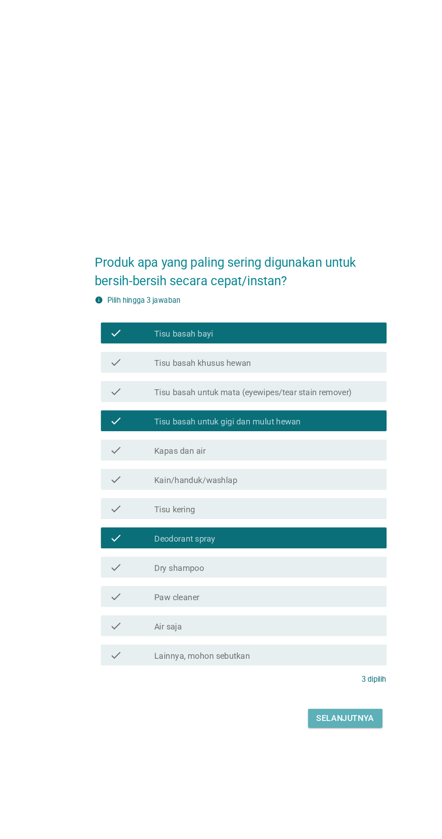
click at [319, 624] on div "Selanjutnya" at bounding box center [311, 619] width 50 height 11
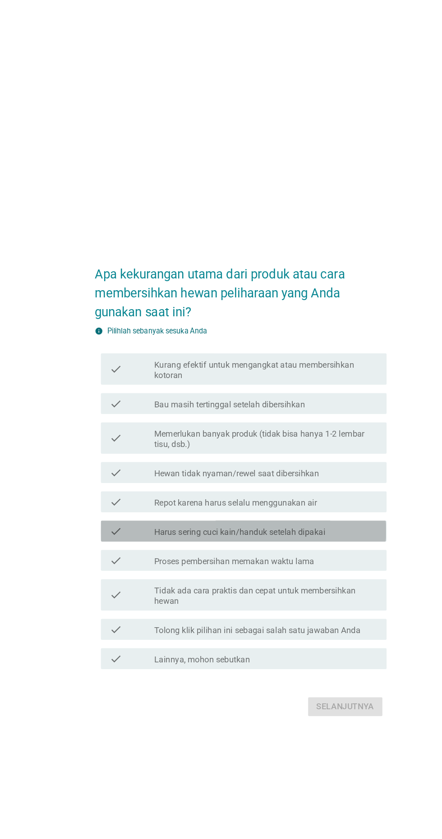
click at [324, 463] on div "check_box_outline_blank Harus sering cuci kain/handuk setelah dipakai" at bounding box center [242, 457] width 193 height 11
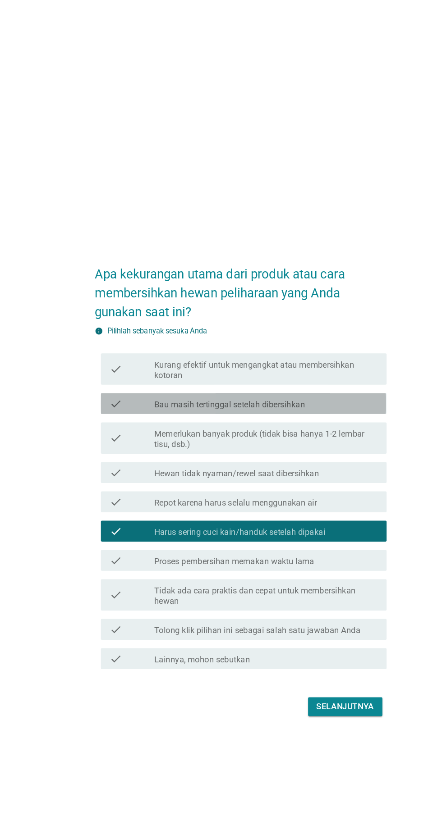
click at [325, 353] on div "check_box_outline_blank Bau masih tertinggal setelah dibersihkan" at bounding box center [242, 347] width 193 height 11
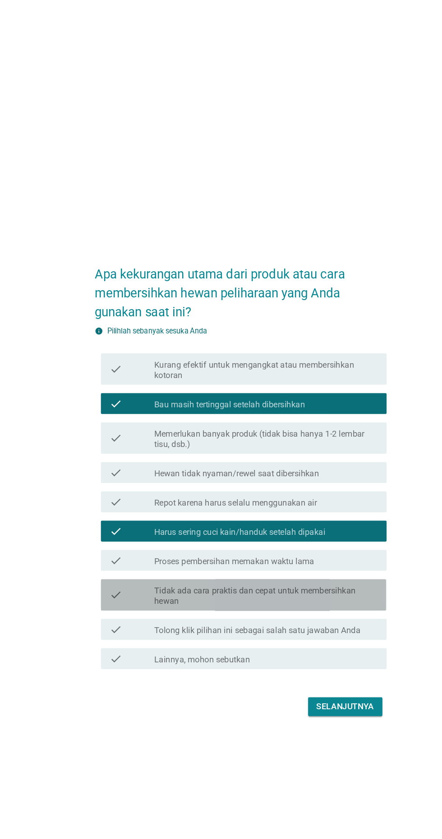
click at [300, 523] on label "Tidak ada cara praktis dan cepat untuk membersihkan hewan" at bounding box center [242, 514] width 193 height 18
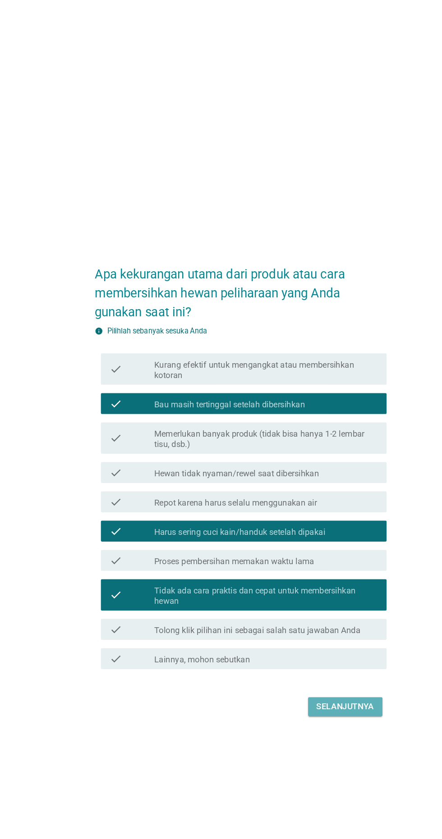
click at [315, 615] on div "Selanjutnya" at bounding box center [311, 609] width 50 height 11
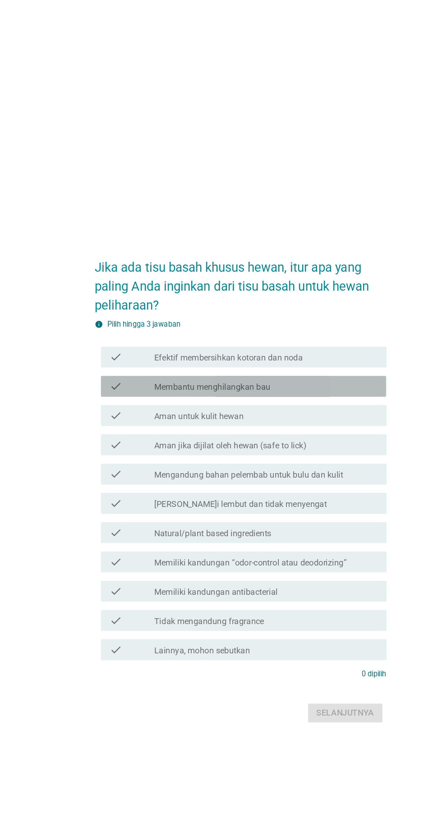
click at [282, 338] on div "check_box_outline_blank Membantu menghilangkan bau" at bounding box center [242, 333] width 193 height 11
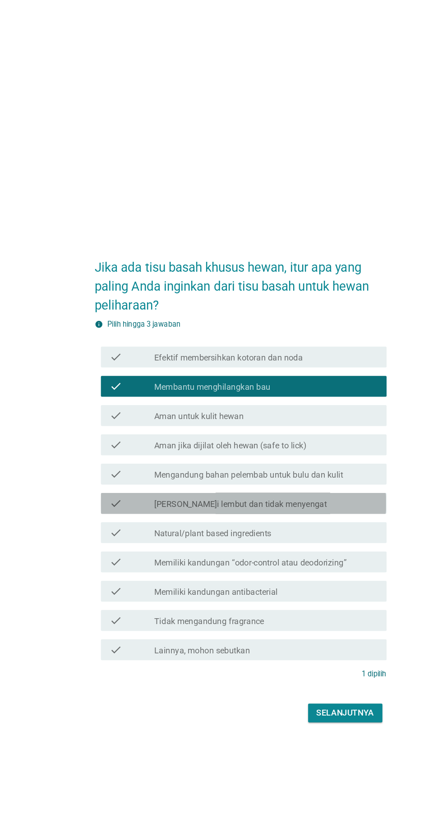
click at [276, 439] on div "check_box_outline_blank [PERSON_NAME]i lembut dan tidak menyengat" at bounding box center [242, 433] width 193 height 11
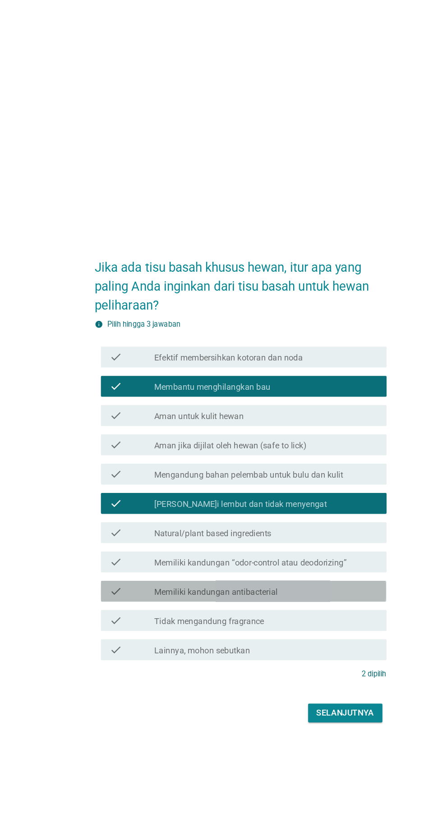
click at [282, 515] on div "check_box_outline_blank Memiliki kandungan antibacterial" at bounding box center [242, 509] width 193 height 11
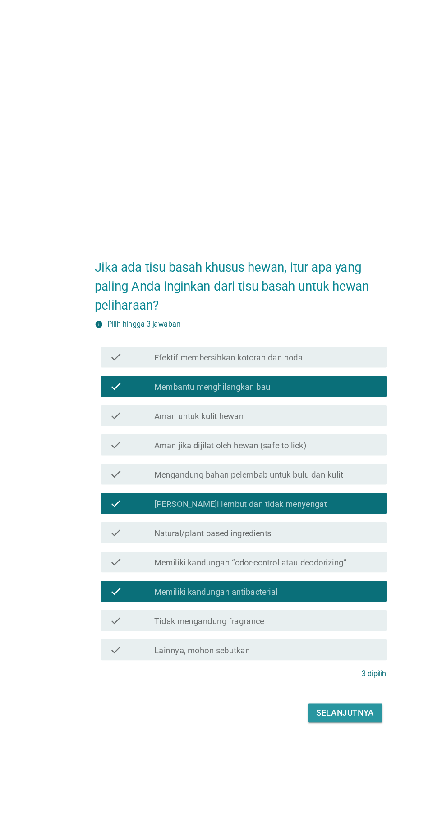
click at [328, 620] on div "Selanjutnya" at bounding box center [311, 614] width 50 height 11
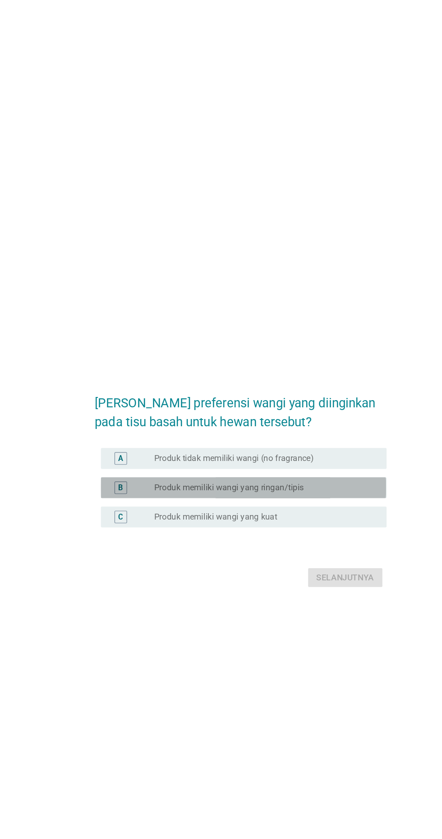
click at [326, 425] on div "radio_button_unchecked Produk memiliki wangi yang ringan/tipis" at bounding box center [239, 420] width 186 height 9
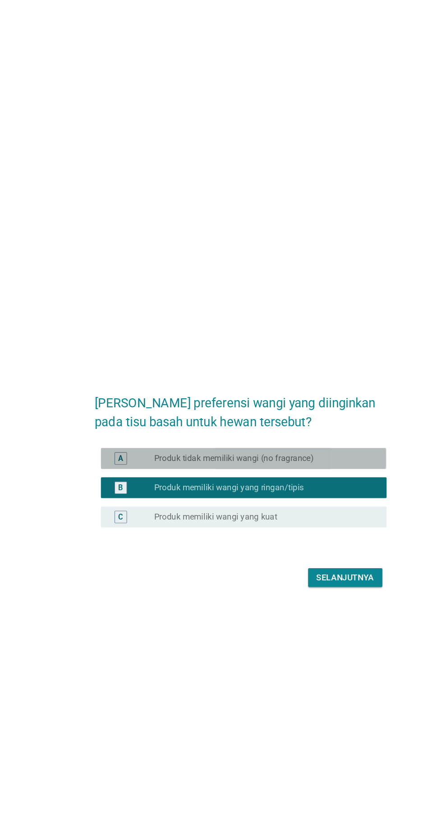
click at [335, 400] on div "radio_button_unchecked Produk tidak memiliki wangi (no fragrance)" at bounding box center [242, 395] width 193 height 9
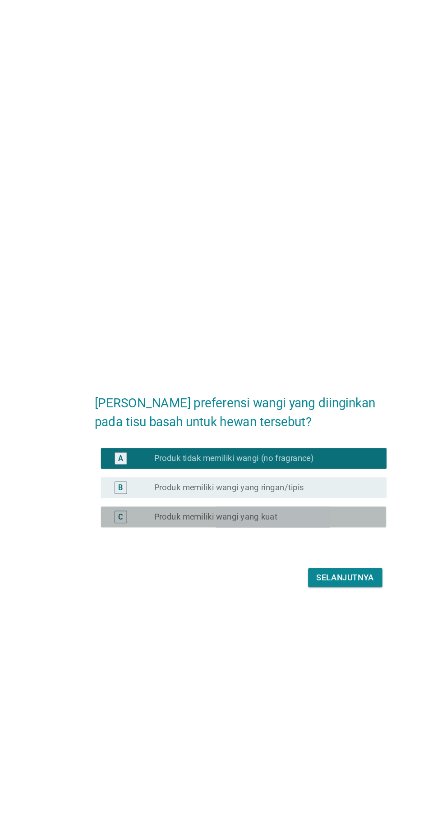
click at [324, 451] on div "radio_button_unchecked Produk memiliki wangi yang kuat" at bounding box center [242, 445] width 193 height 11
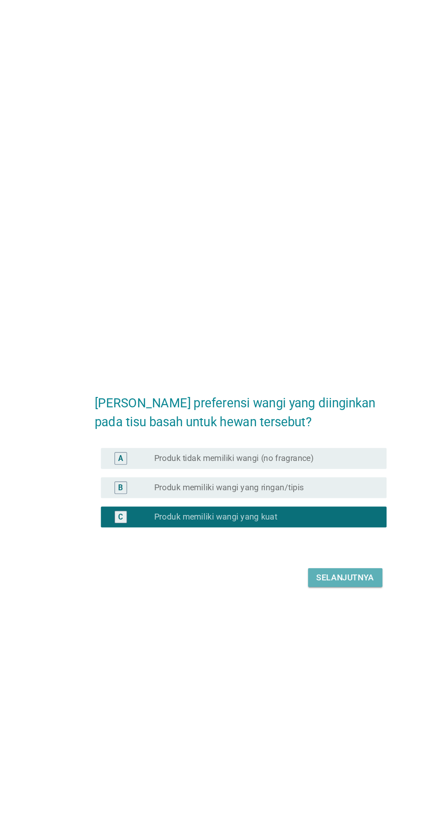
click at [328, 506] on button "Selanjutnya" at bounding box center [311, 498] width 64 height 16
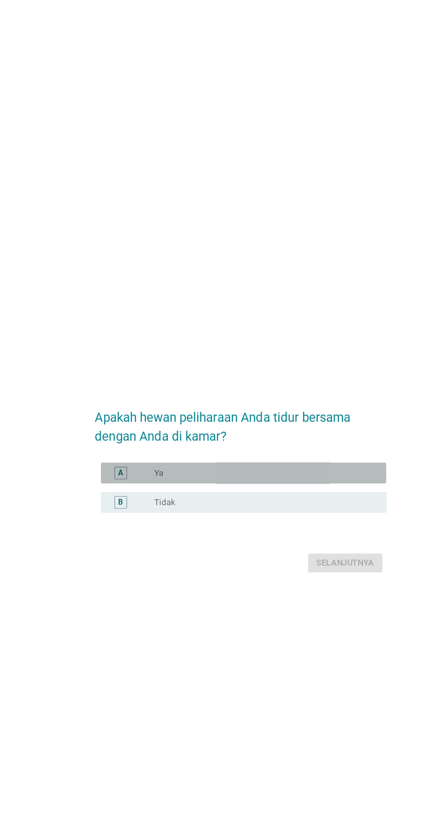
click at [333, 412] on div "radio_button_unchecked Ya" at bounding box center [242, 407] width 193 height 9
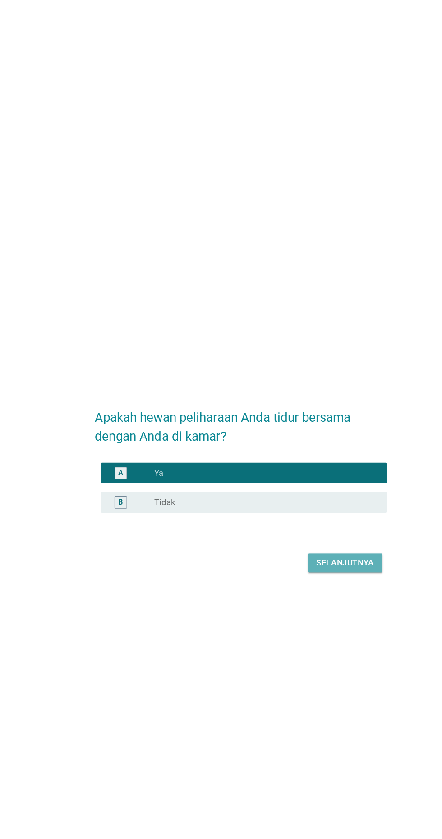
click at [329, 491] on div "Selanjutnya" at bounding box center [311, 485] width 50 height 11
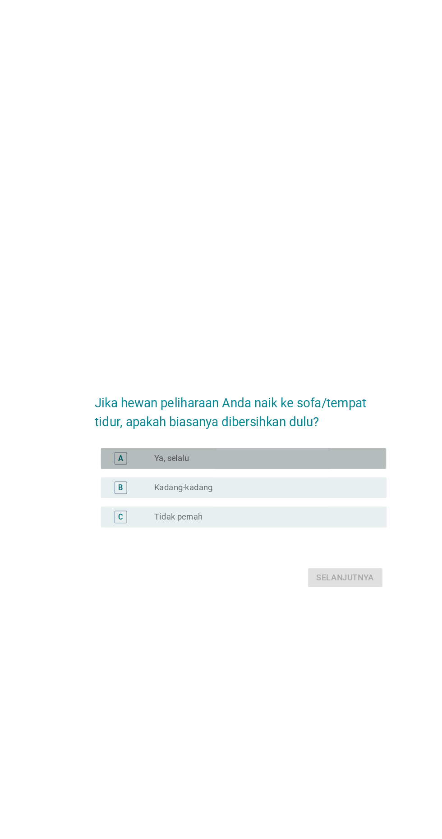
click at [339, 404] on div "A radio_button_unchecked Ya, selalu" at bounding box center [223, 395] width 246 height 18
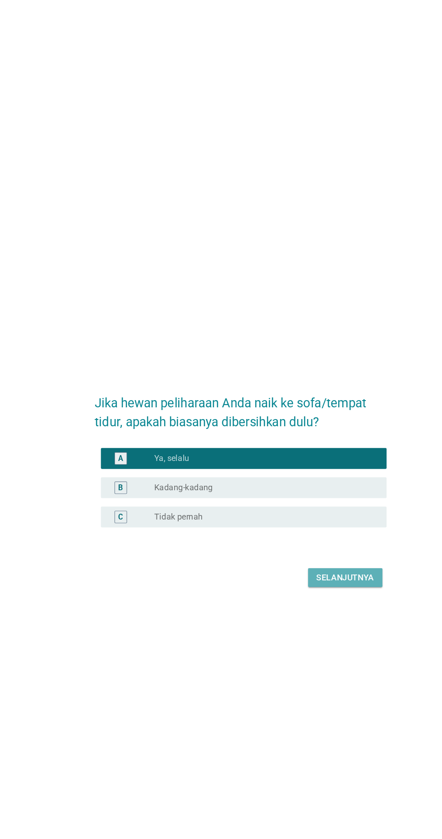
click at [331, 506] on button "Selanjutnya" at bounding box center [311, 498] width 64 height 16
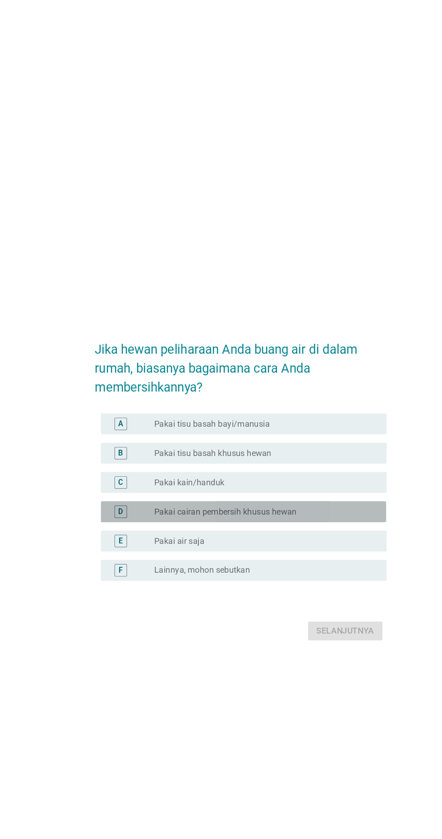
click at [330, 446] on div "radio_button_unchecked Pakai cairan pembersih khusus hewan" at bounding box center [239, 441] width 186 height 9
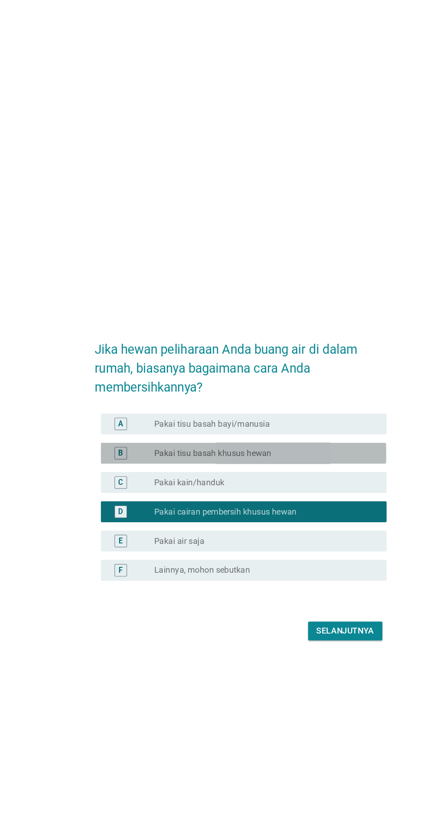
click at [334, 395] on div "radio_button_unchecked Pakai tisu basah khusus hewan" at bounding box center [242, 390] width 193 height 9
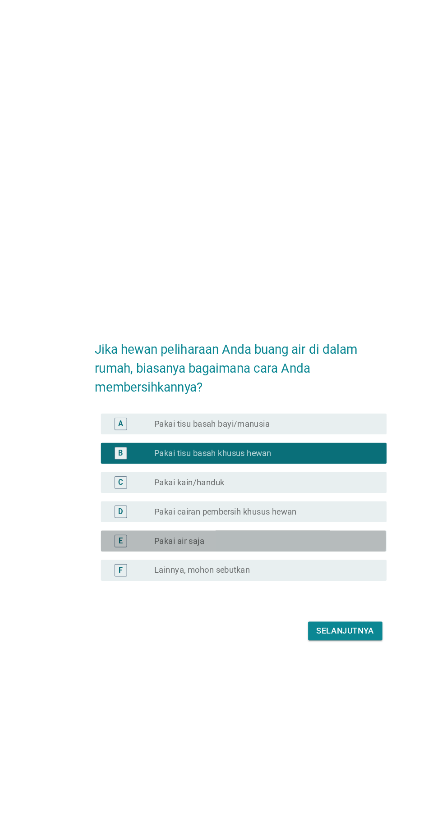
click at [327, 471] on div "radio_button_unchecked Pakai air saja" at bounding box center [239, 466] width 186 height 9
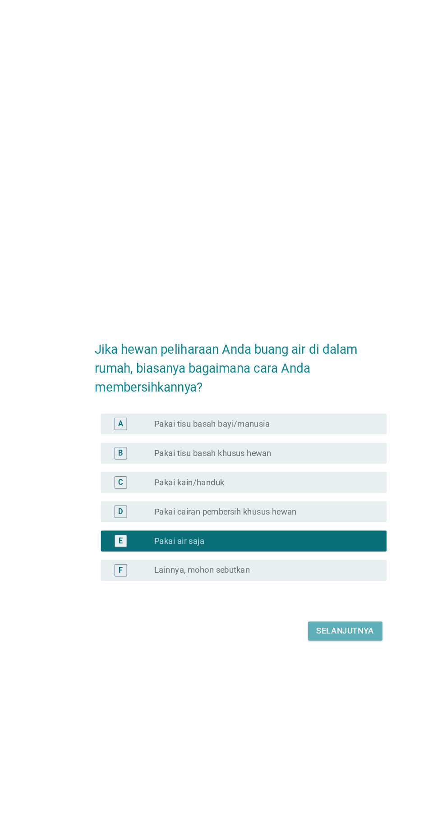
click at [324, 549] on div "Selanjutnya" at bounding box center [311, 543] width 50 height 11
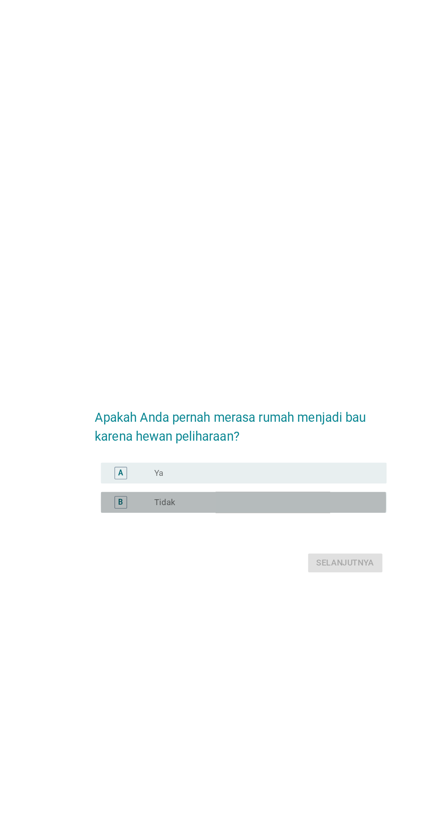
click at [333, 438] on div "radio_button_unchecked Tidak" at bounding box center [242, 433] width 193 height 11
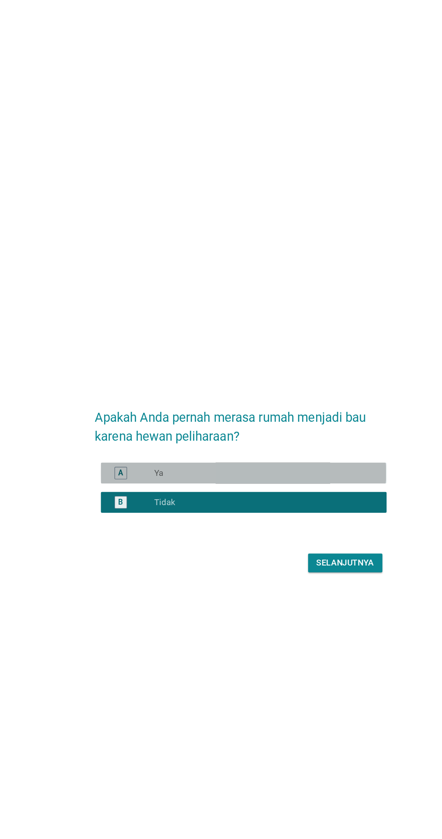
click at [336, 412] on div "radio_button_unchecked Ya" at bounding box center [242, 407] width 193 height 9
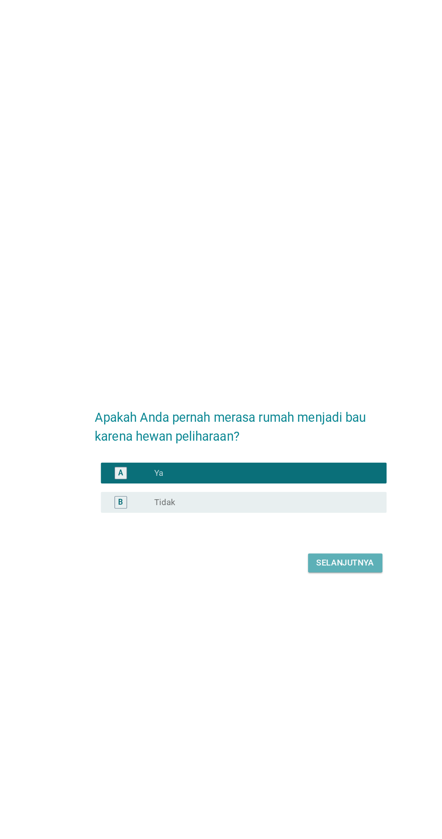
click at [326, 491] on div "Selanjutnya" at bounding box center [311, 485] width 50 height 11
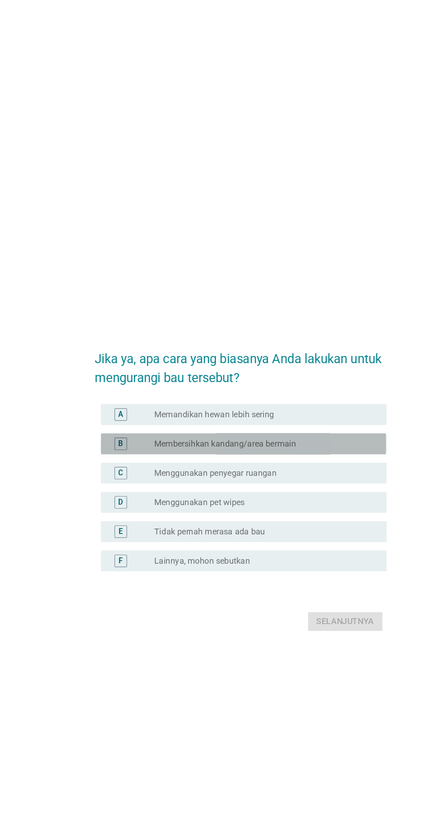
click at [252, 387] on label "Membersihkan kandang/area bermain" at bounding box center [207, 382] width 122 height 9
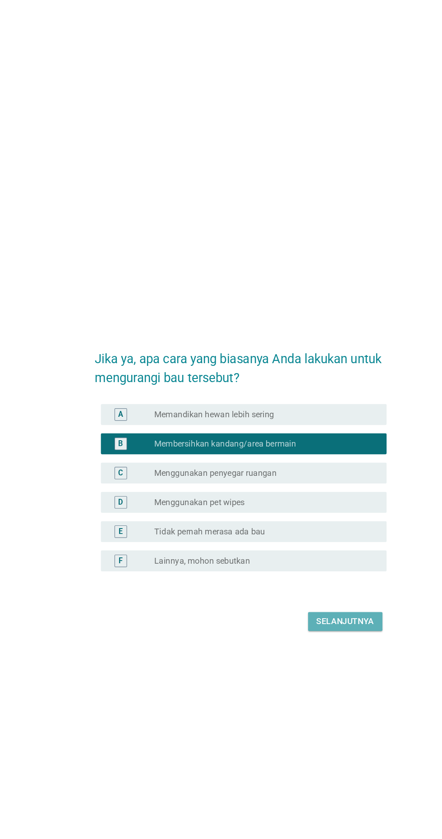
click at [314, 544] on button "Selanjutnya" at bounding box center [311, 536] width 64 height 16
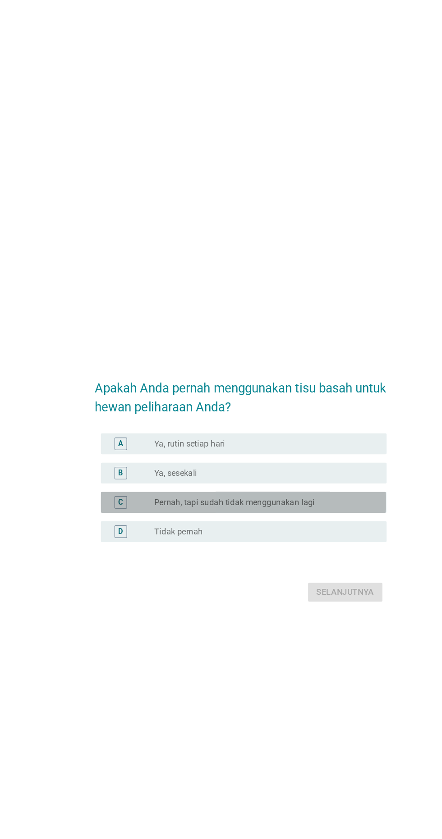
click at [280, 438] on label "Pernah, tapi sudah tidak menggunakan lagi" at bounding box center [215, 432] width 138 height 9
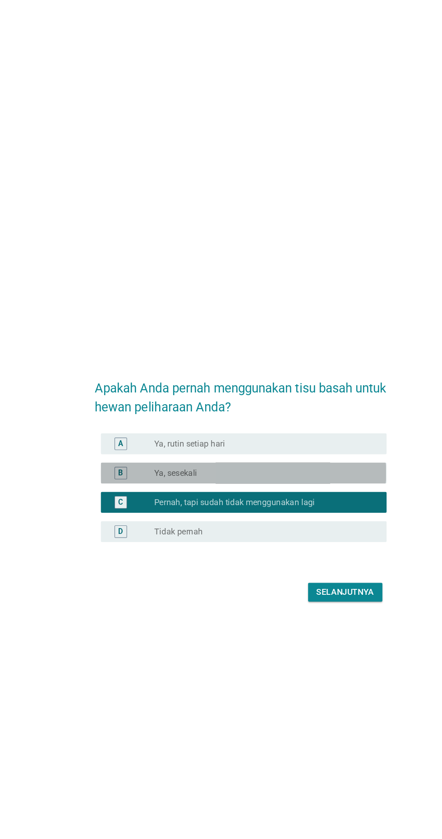
click at [293, 412] on div "radio_button_unchecked Ya, sesekali" at bounding box center [239, 407] width 186 height 9
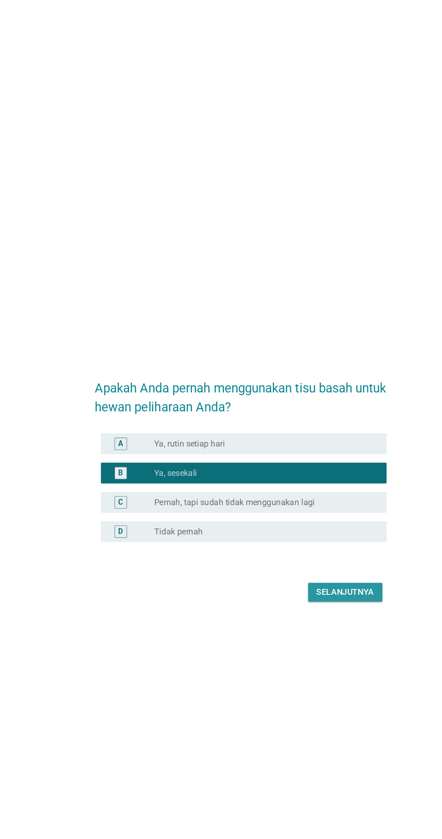
click at [327, 519] on button "Selanjutnya" at bounding box center [311, 510] width 64 height 16
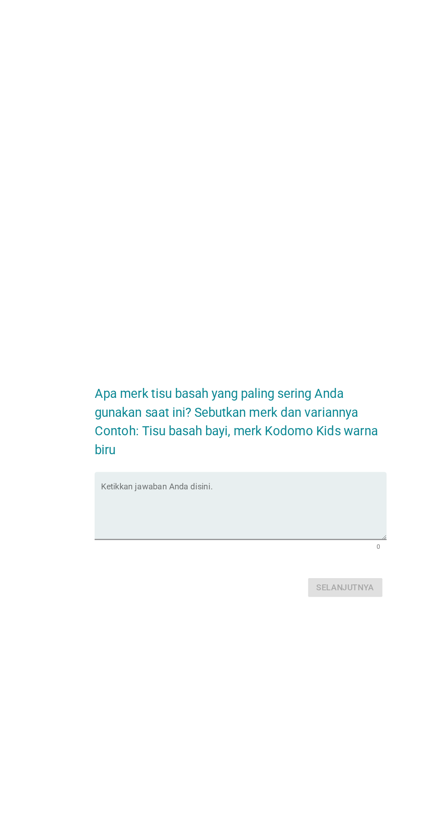
click at [283, 459] on textarea "Ketikkan jawaban Anda disini." at bounding box center [223, 441] width 246 height 47
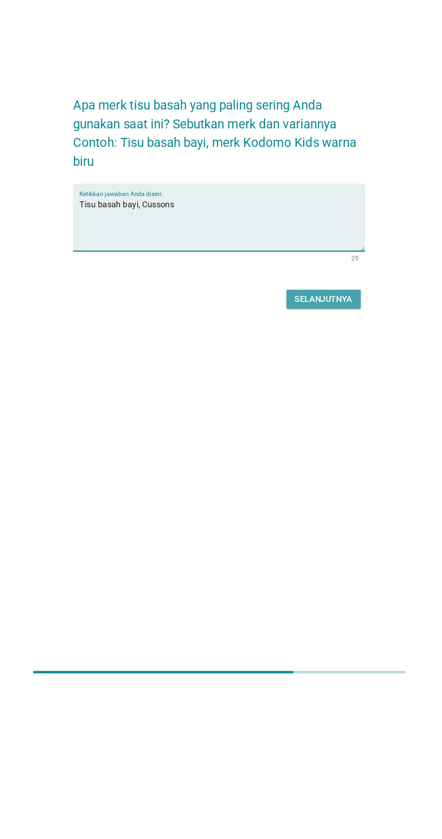
type textarea "Tisu basah bayi, Cussons"
click at [330, 512] on div "Selanjutnya" at bounding box center [311, 506] width 50 height 11
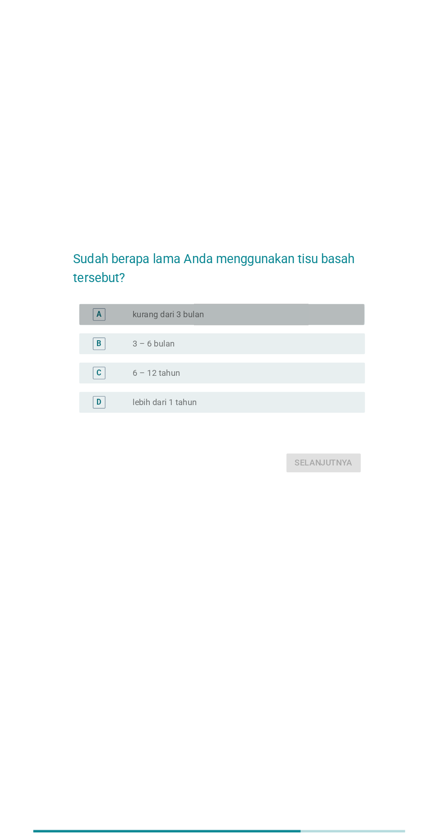
click at [319, 387] on div "radio_button_unchecked kurang dari 3 bulan" at bounding box center [239, 382] width 186 height 9
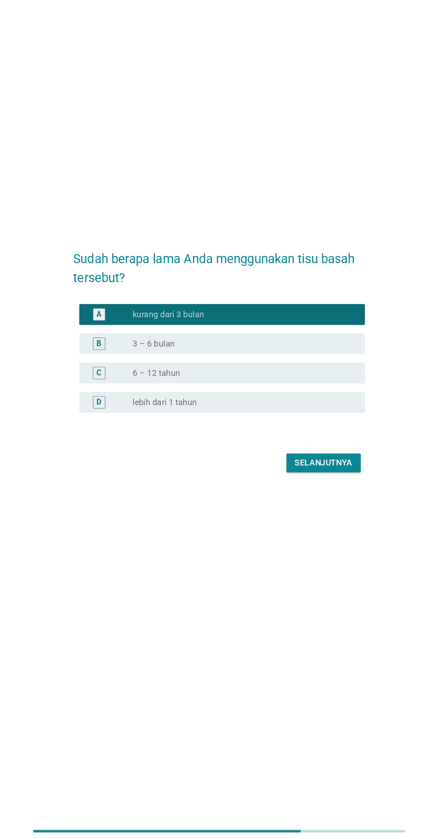
click at [311, 438] on div "radio_button_unchecked 6 – 12 tahun" at bounding box center [239, 432] width 186 height 9
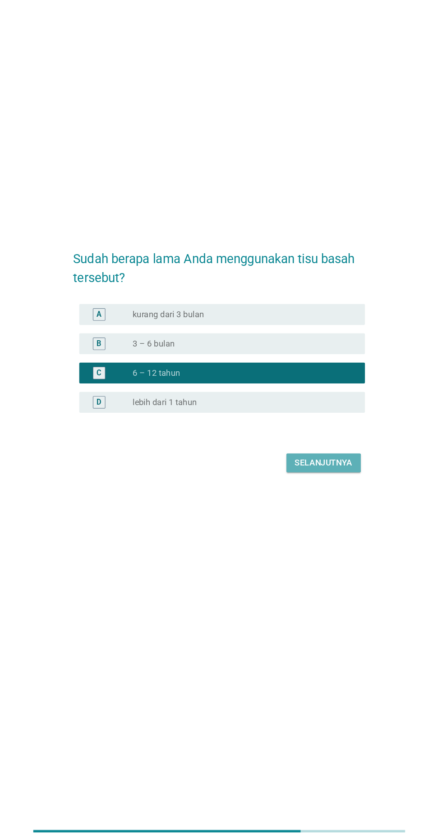
click at [328, 516] on div "Selanjutnya" at bounding box center [311, 510] width 50 height 11
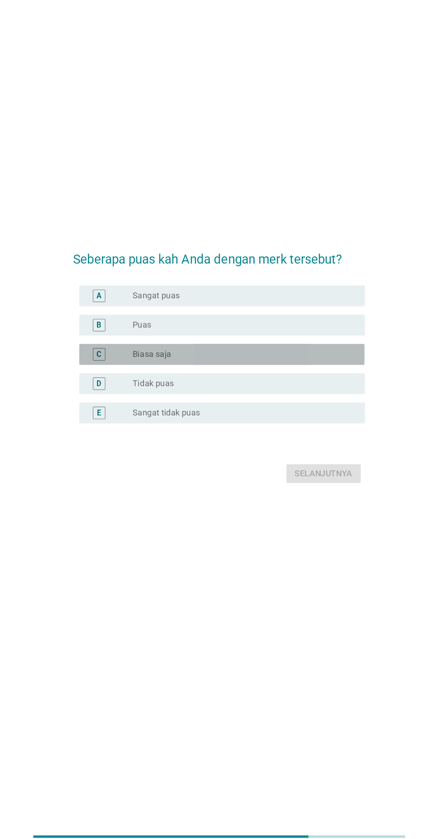
click at [317, 417] on div "radio_button_unchecked Biasa saja" at bounding box center [239, 412] width 186 height 9
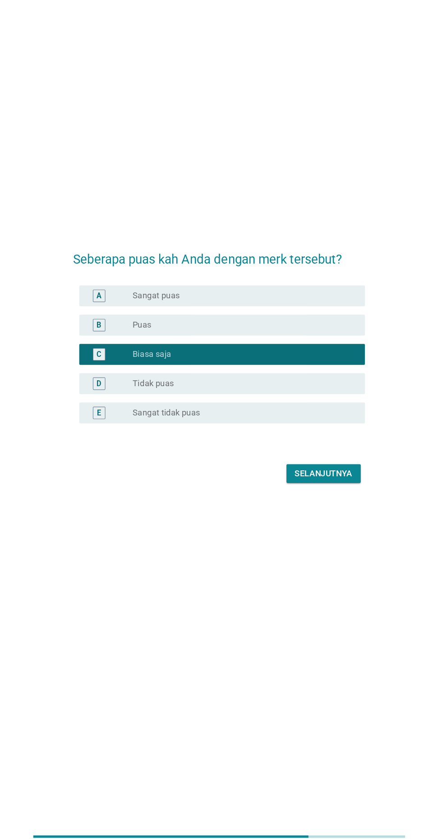
click at [313, 392] on div "radio_button_unchecked Puas" at bounding box center [239, 387] width 186 height 9
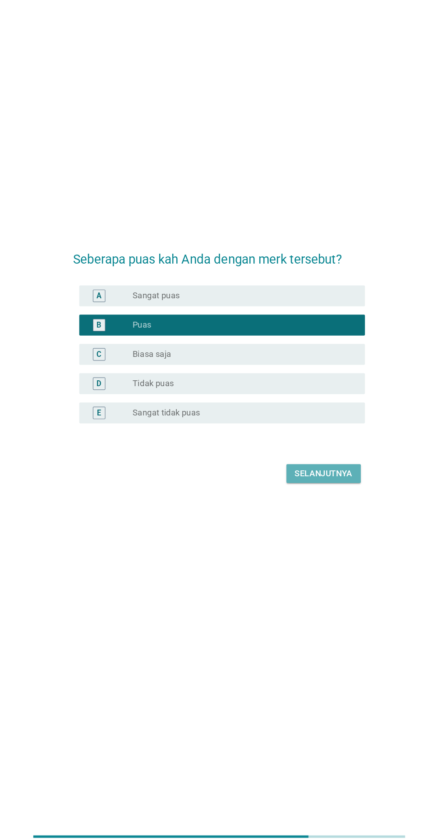
click at [320, 520] on div "Selanjutnya" at bounding box center [311, 515] width 50 height 11
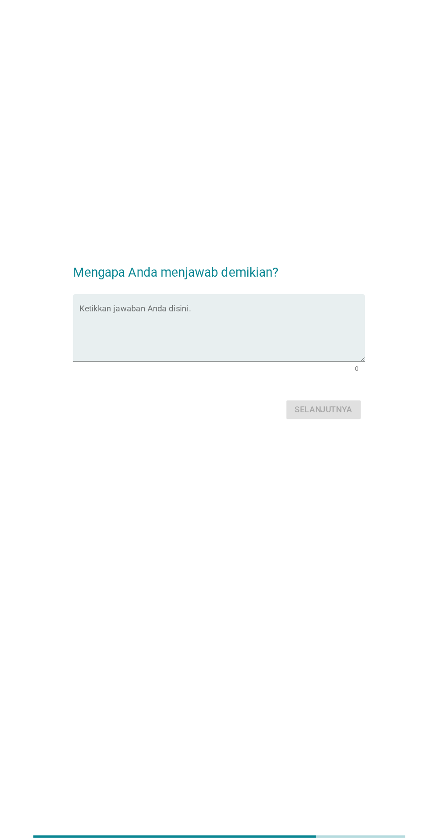
click at [324, 403] on textarea "Ketikkan jawaban Anda disini." at bounding box center [223, 394] width 246 height 47
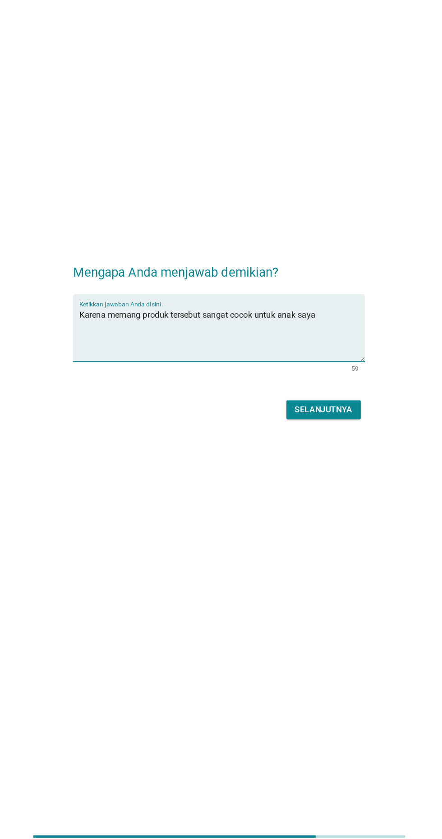
type textarea "Karena memang produk tersebut sangat cocok untuk anak saya"
click at [339, 468] on button "Selanjutnya" at bounding box center [311, 460] width 64 height 16
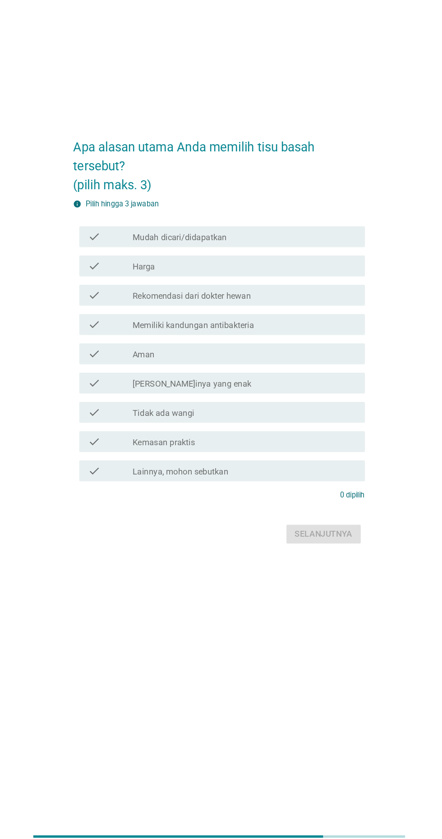
scroll to position [0, 0]
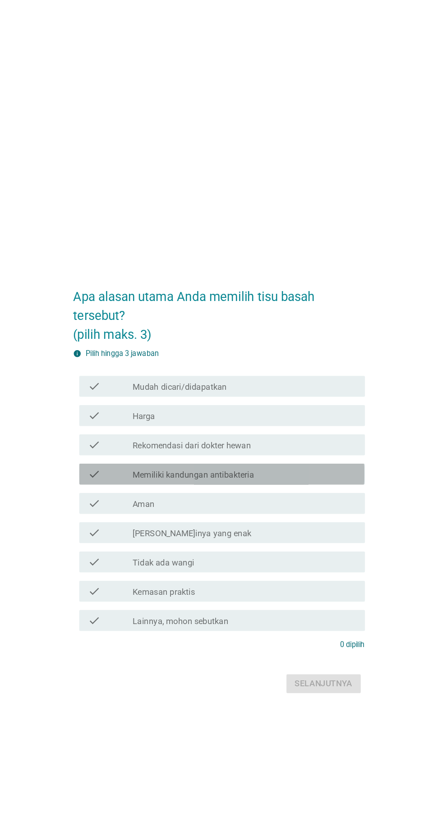
click at [275, 414] on div "check_box_outline_blank Memiliki kandungan antibakteria" at bounding box center [242, 408] width 193 height 11
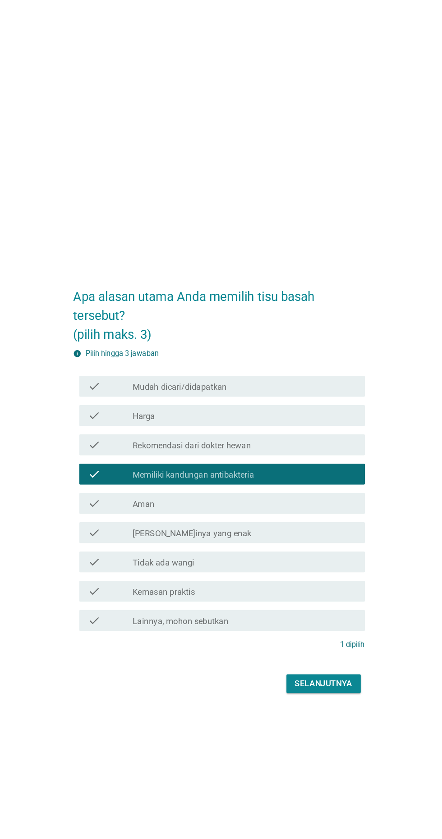
click at [279, 364] on div "check_box_outline_blank Harga" at bounding box center [242, 358] width 193 height 11
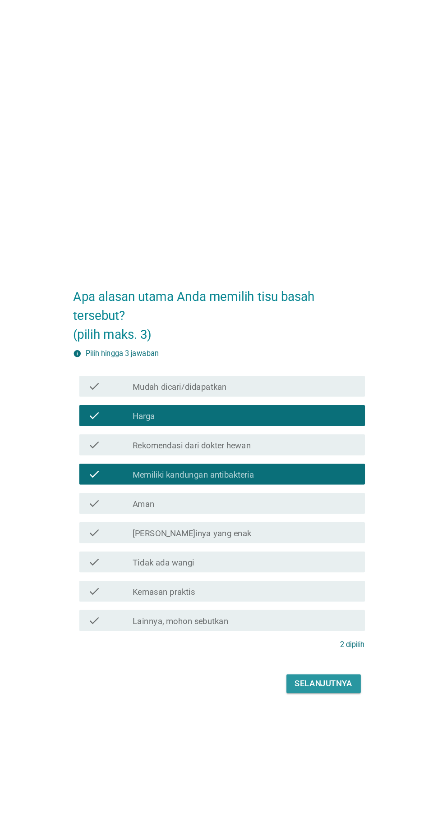
click at [333, 597] on button "Selanjutnya" at bounding box center [311, 589] width 64 height 16
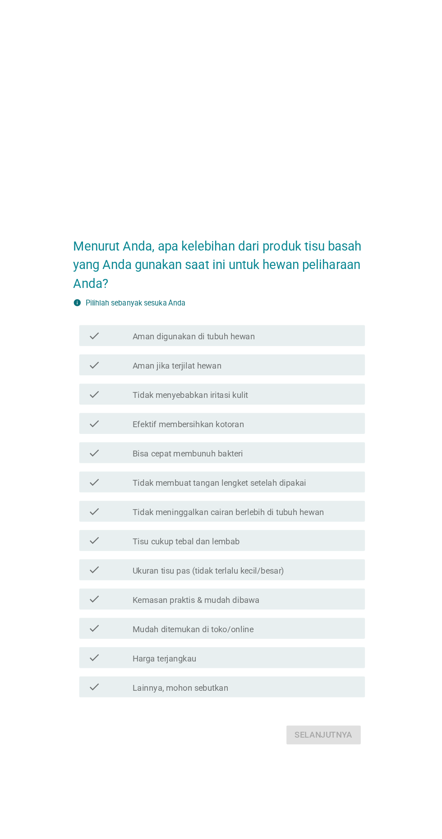
click at [120, 320] on div "check" at bounding box center [127, 314] width 39 height 11
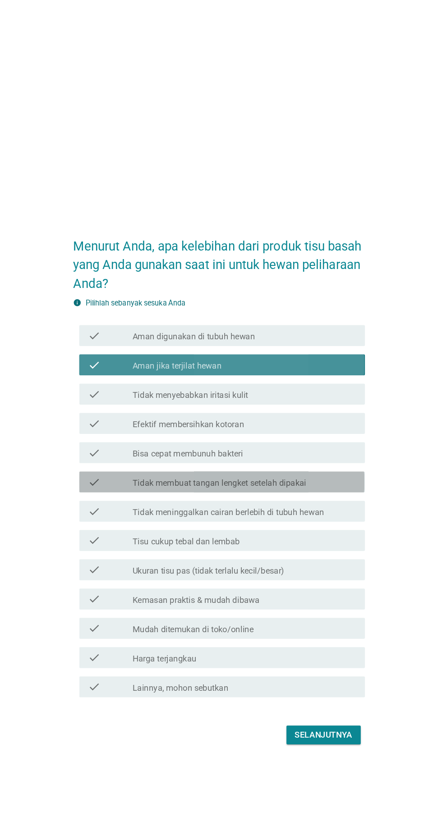
click at [114, 421] on icon "check" at bounding box center [113, 415] width 11 height 11
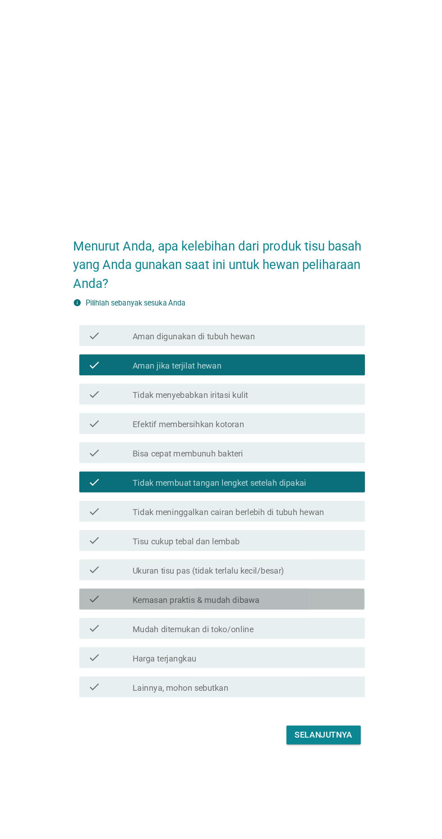
click at [123, 522] on div "check" at bounding box center [127, 516] width 39 height 11
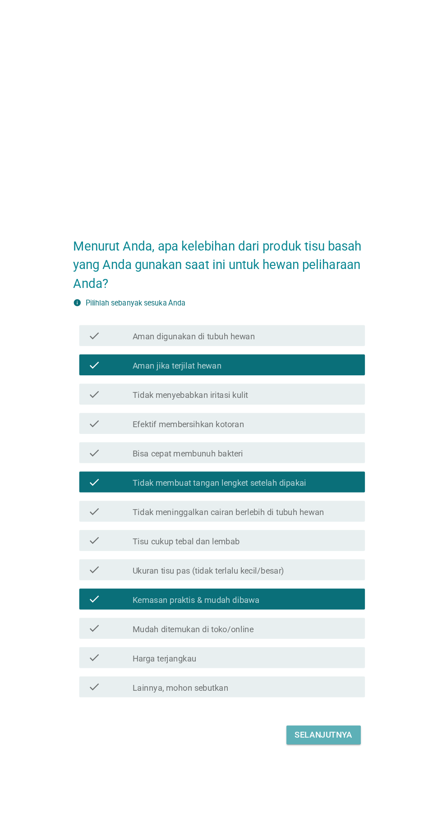
click at [290, 639] on div "Selanjutnya" at bounding box center [311, 633] width 50 height 11
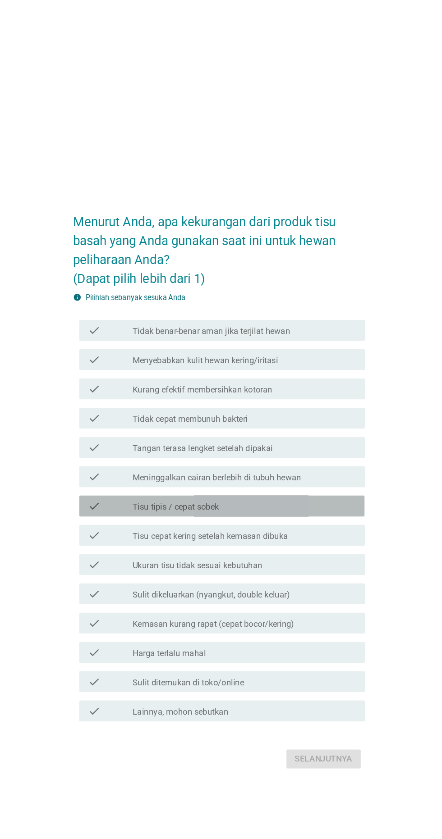
click at [165, 442] on label "Tisu tipis / cepat sobek" at bounding box center [183, 437] width 74 height 9
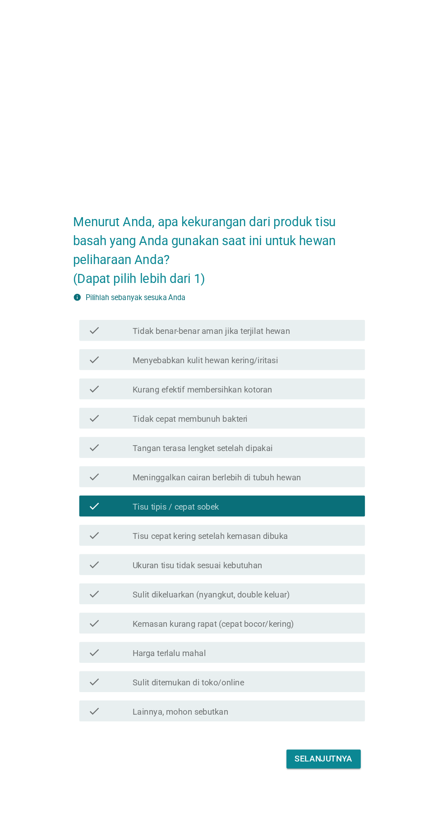
click at [159, 315] on label "Menyebabkan kulit hewan kering/iritasi" at bounding box center [208, 310] width 125 height 9
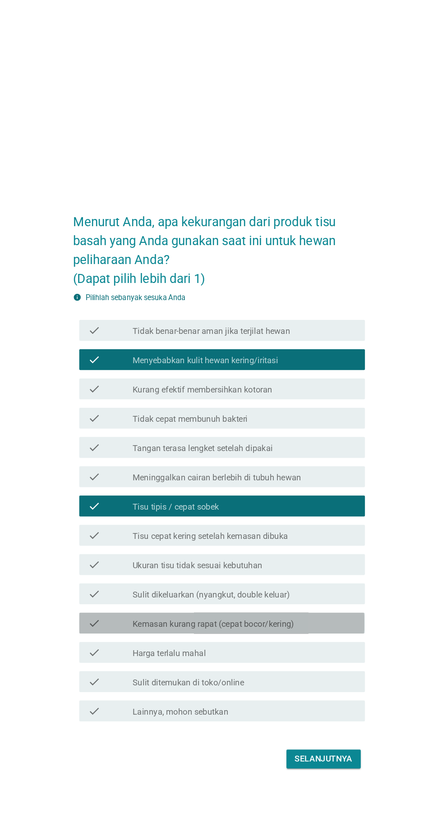
click at [117, 542] on icon "check" at bounding box center [113, 537] width 11 height 11
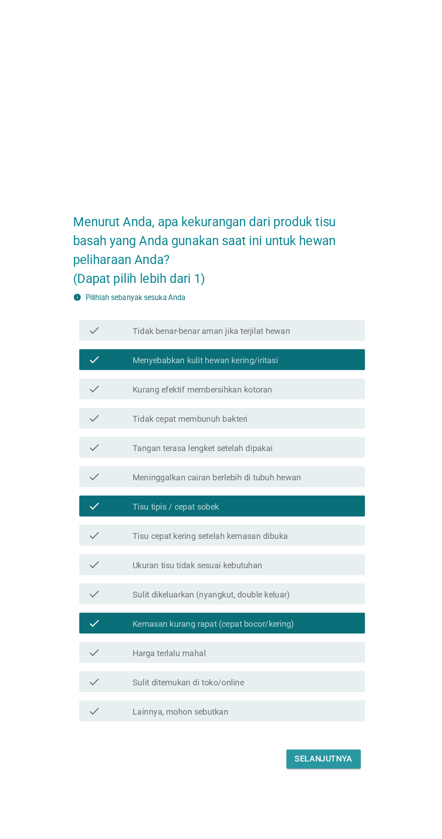
click at [303, 662] on button "Selanjutnya" at bounding box center [311, 654] width 64 height 16
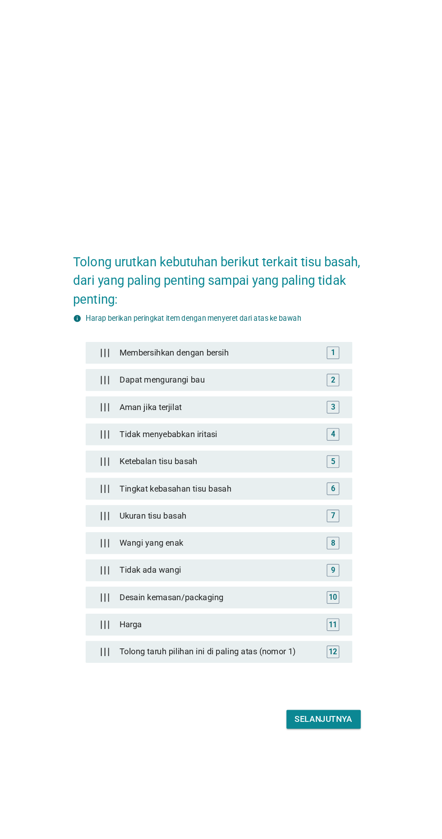
click at [138, 407] on div "Ketebalan tisu basah" at bounding box center [221, 398] width 178 height 18
click at [147, 337] on div "Dapat mengurangi bau" at bounding box center [221, 328] width 178 height 18
click at [123, 472] on img at bounding box center [122, 468] width 8 height 8
click at [123, 378] on img at bounding box center [122, 374] width 8 height 8
click at [365, 378] on div "Tolong urutkan kebutuhan berikut terkait tisu basah, dari yang paling penting s…" at bounding box center [221, 419] width 398 height 437
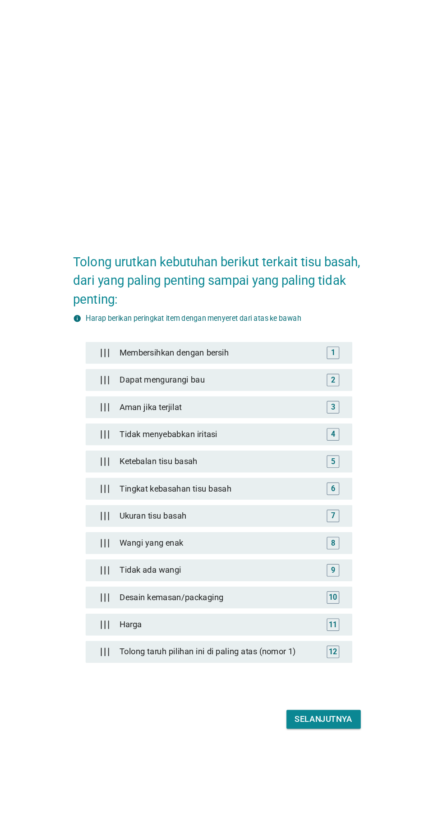
click at [327, 356] on div "3" at bounding box center [319, 351] width 18 height 11
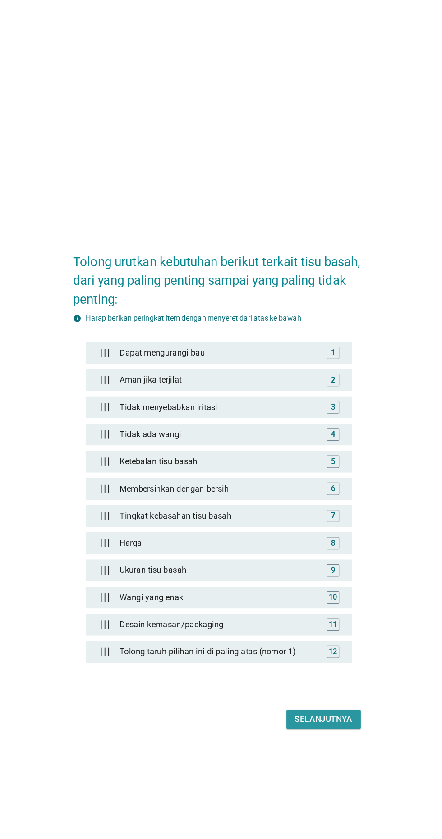
click at [328, 625] on div "Selanjutnya" at bounding box center [311, 620] width 50 height 11
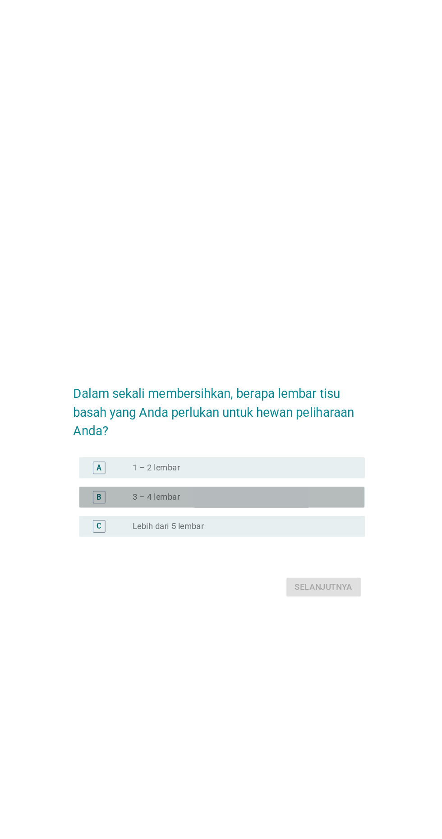
click at [313, 433] on div "radio_button_unchecked 3 – 4 lembar" at bounding box center [239, 428] width 186 height 9
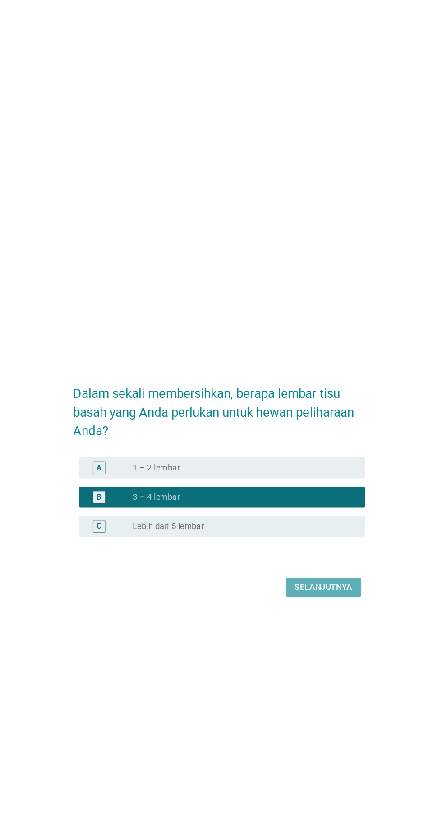
click at [324, 511] on div "Selanjutnya" at bounding box center [311, 506] width 50 height 11
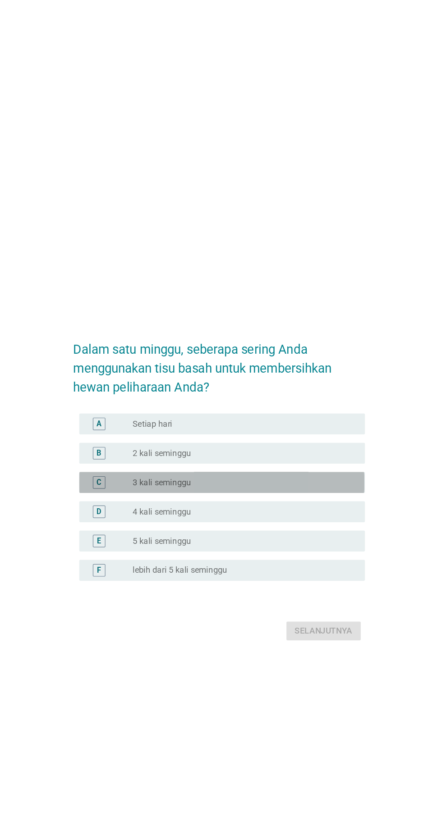
click at [323, 420] on div "radio_button_unchecked 3 kali seminggu" at bounding box center [239, 415] width 186 height 9
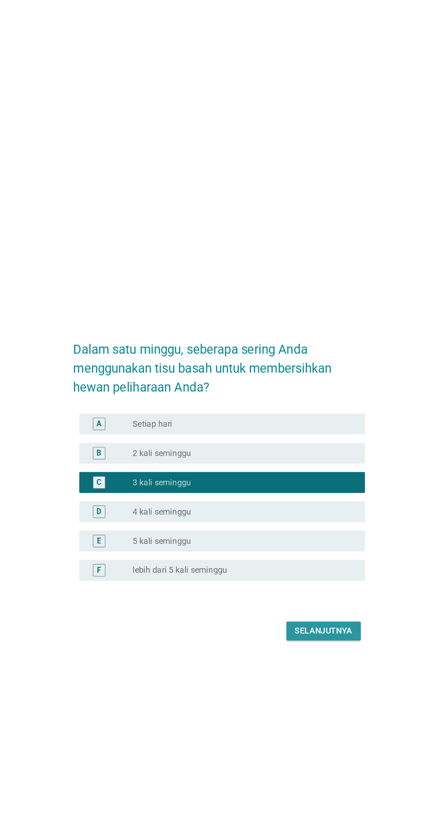
click at [311, 549] on div "Selanjutnya" at bounding box center [311, 543] width 50 height 11
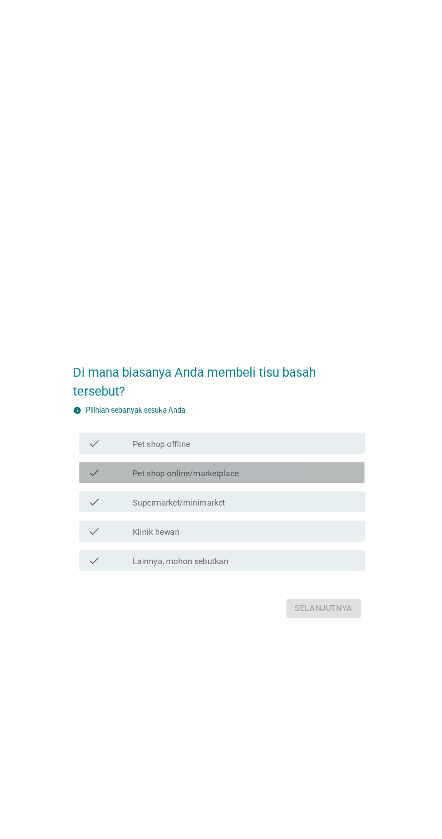
click at [234, 413] on label "Pet shop online/marketplace" at bounding box center [191, 408] width 91 height 9
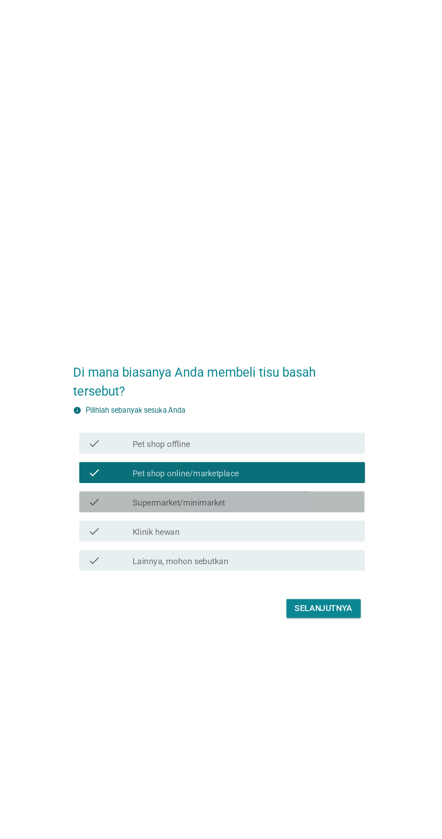
click at [310, 438] on div "check_box_outline_blank Supermarket/minimarket" at bounding box center [242, 432] width 193 height 11
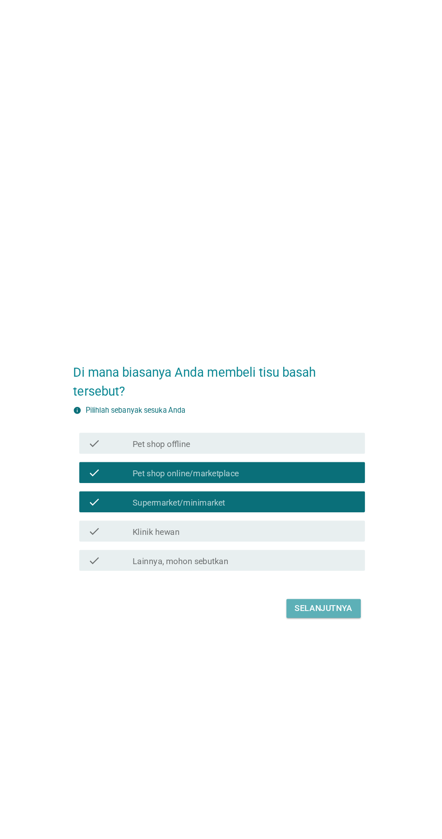
click at [333, 533] on button "Selanjutnya" at bounding box center [311, 524] width 64 height 16
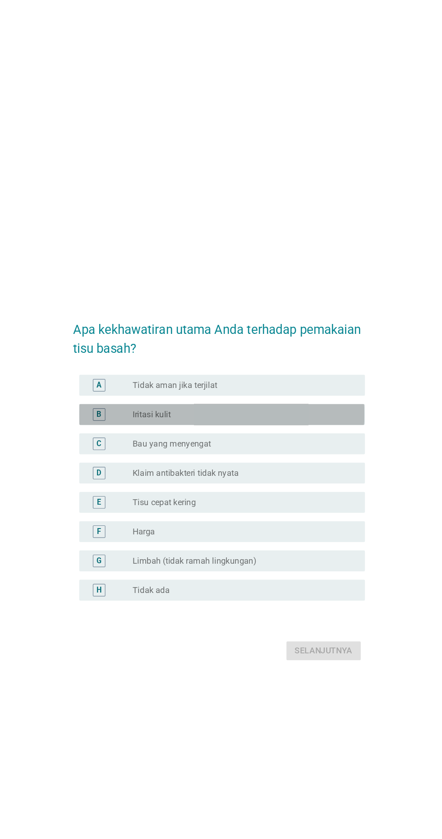
click at [303, 362] on div "radio_button_unchecked Iritasi kulit" at bounding box center [239, 357] width 186 height 9
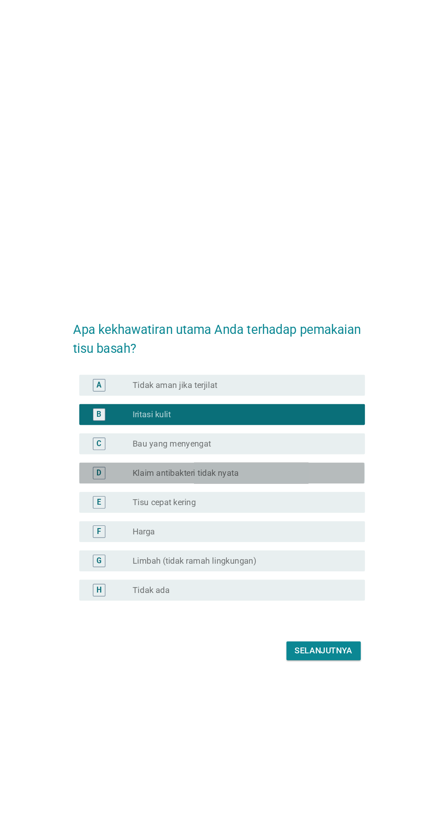
click at [293, 413] on div "radio_button_unchecked Klaim antibakteri tidak nyata" at bounding box center [242, 407] width 193 height 11
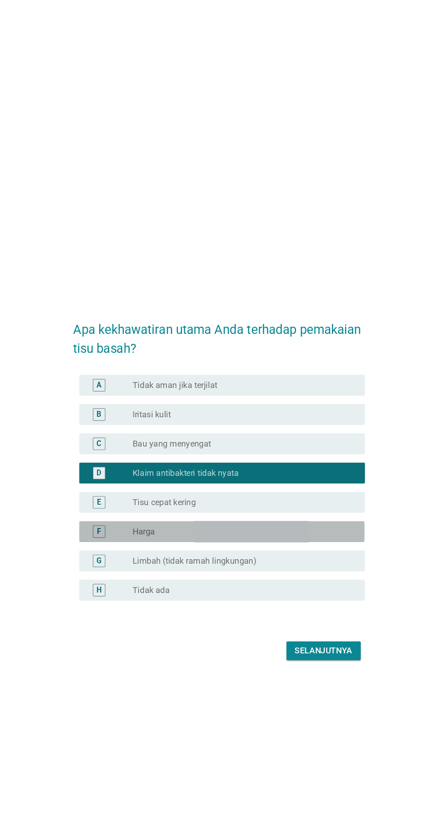
click at [284, 464] on div "radio_button_unchecked Harga" at bounding box center [242, 458] width 193 height 11
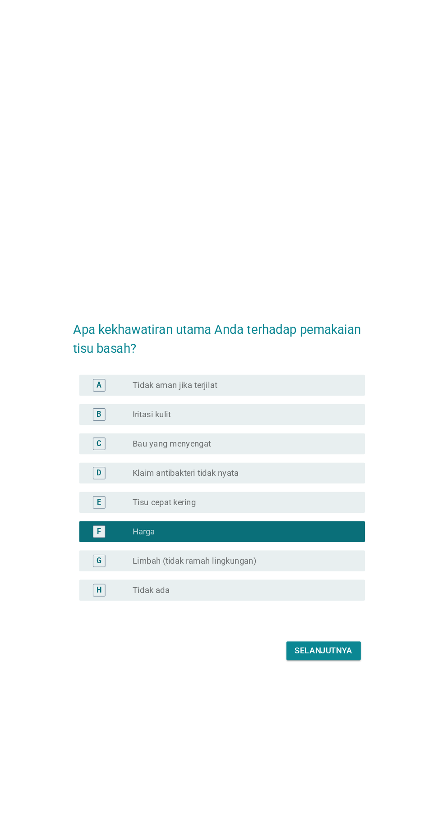
click at [314, 532] on div at bounding box center [220, 529] width 251 height 5
click at [153, 412] on label "Klaim antibakteri tidak nyata" at bounding box center [191, 407] width 91 height 9
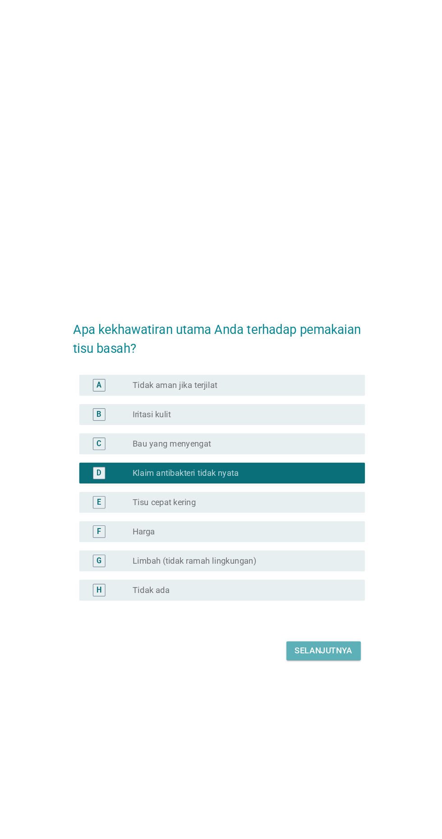
click at [305, 566] on div "Selanjutnya" at bounding box center [311, 561] width 50 height 11
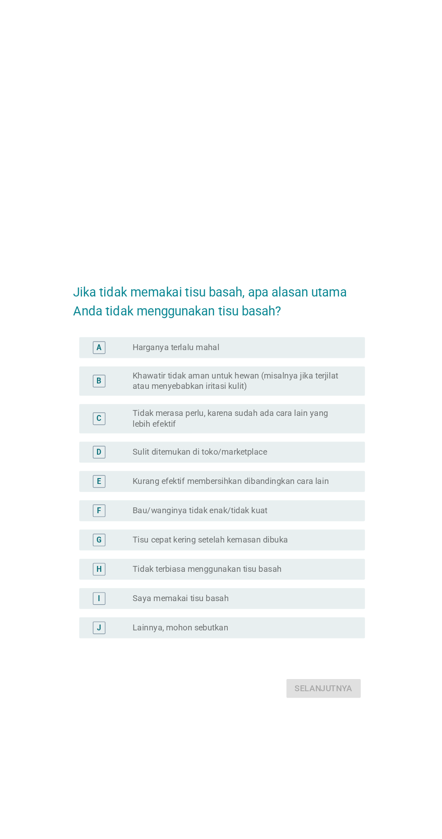
click at [253, 370] on label "Tidak merasa perlu, karena sudah ada cara lain yang lebih efektif" at bounding box center [239, 361] width 186 height 18
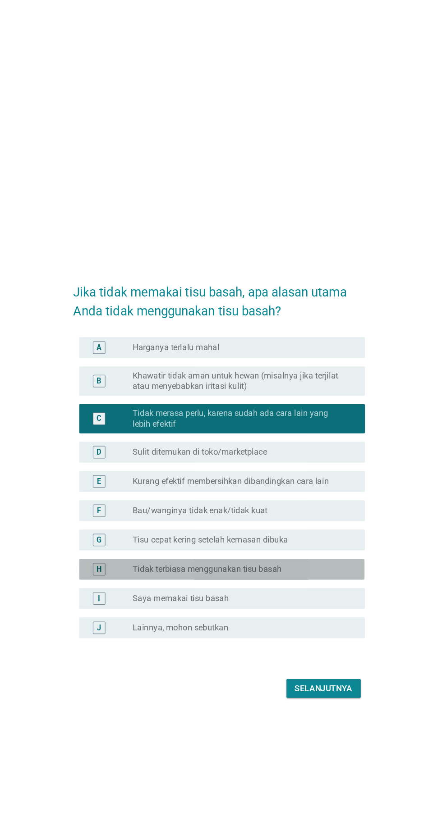
click at [295, 495] on div "radio_button_unchecked Tidak terbiasa menggunakan tisu basah" at bounding box center [239, 490] width 186 height 9
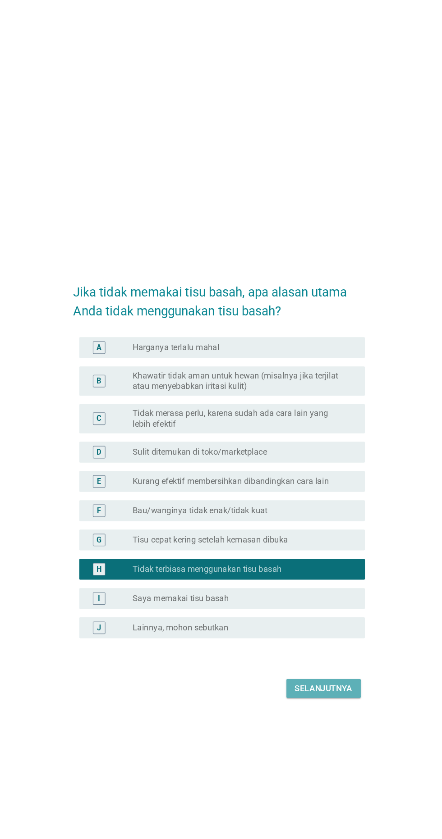
click at [333, 599] on div "Selanjutnya" at bounding box center [311, 593] width 50 height 11
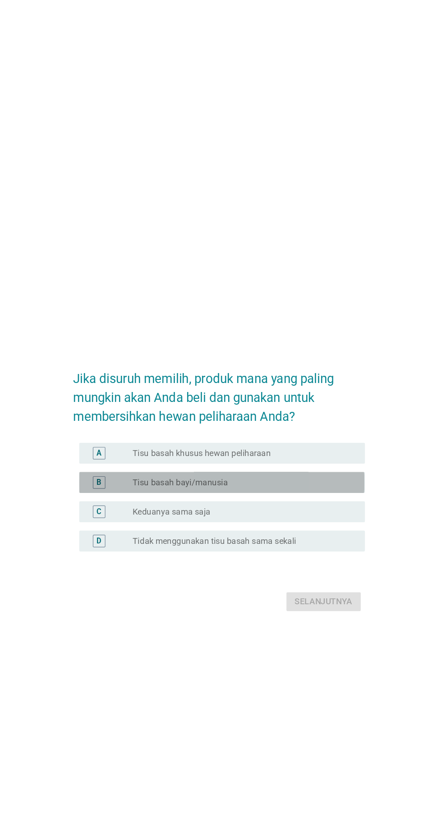
click at [150, 420] on label "Tisu basah bayi/manusia" at bounding box center [187, 415] width 82 height 9
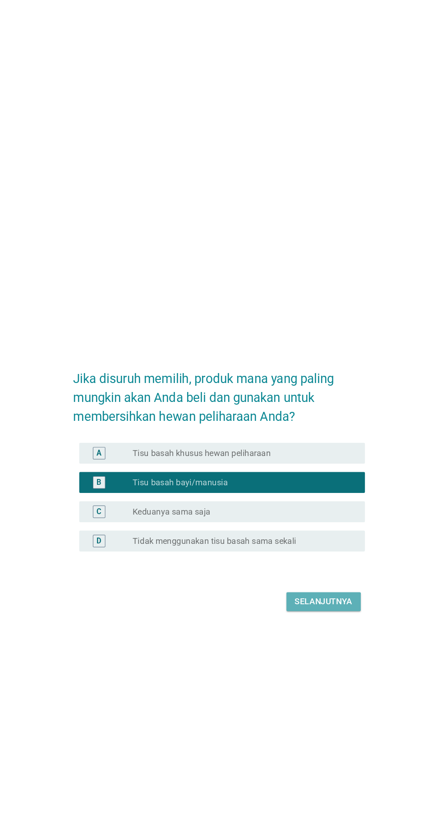
click at [296, 527] on button "Selanjutnya" at bounding box center [311, 518] width 64 height 16
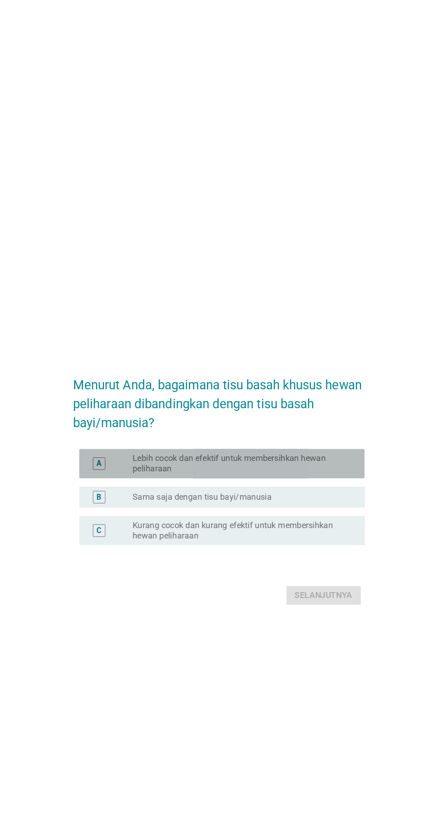
click at [112, 409] on div "A" at bounding box center [117, 400] width 19 height 18
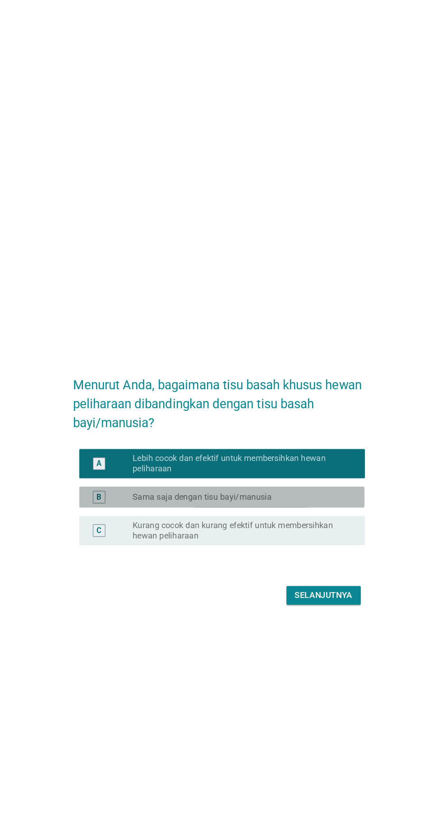
click at [121, 434] on div "B" at bounding box center [117, 428] width 11 height 11
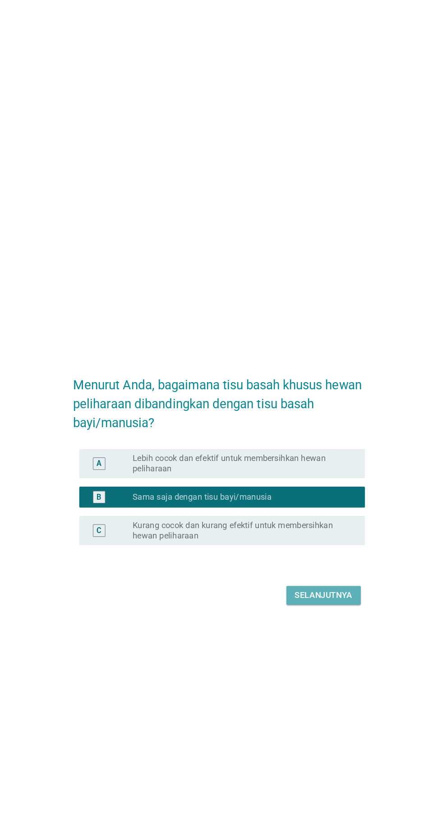
click at [301, 519] on div "Selanjutnya" at bounding box center [311, 513] width 50 height 11
